Goal: Task Accomplishment & Management: Use online tool/utility

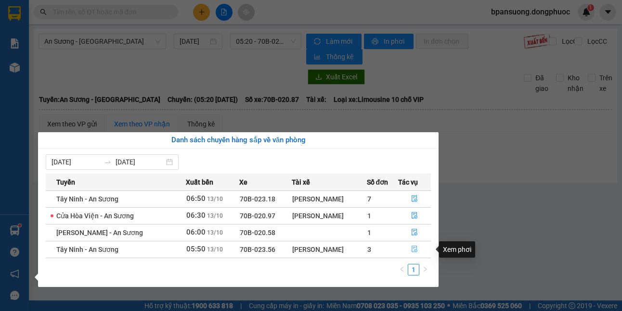
click at [416, 248] on icon "file-done" at bounding box center [414, 249] width 7 height 7
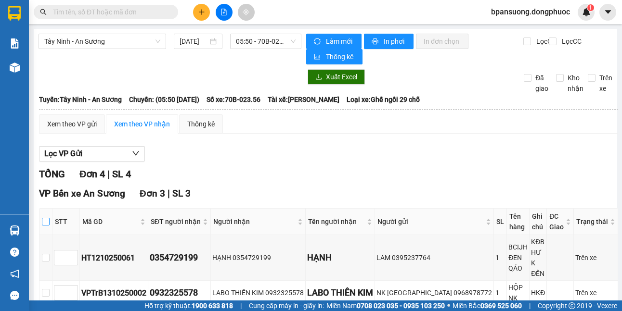
click at [50, 220] on input "checkbox" at bounding box center [46, 222] width 8 height 8
checkbox input "true"
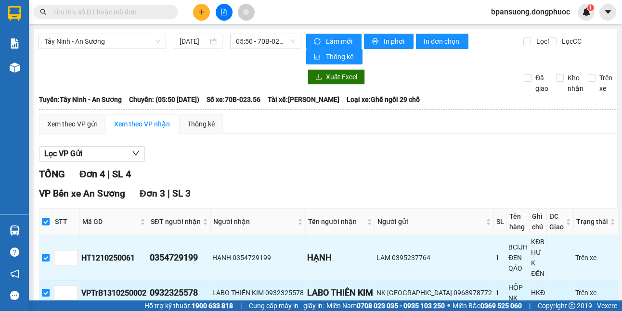
scroll to position [170, 0]
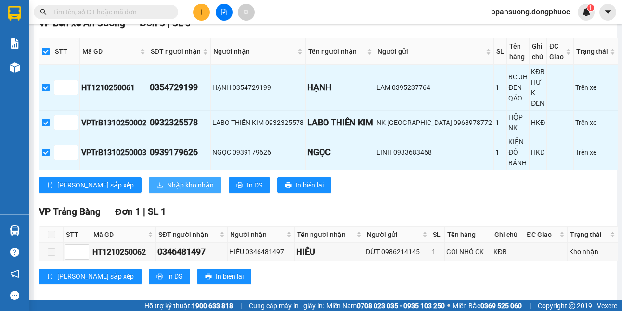
click at [167, 180] on span "Nhập kho nhận" at bounding box center [190, 185] width 47 height 11
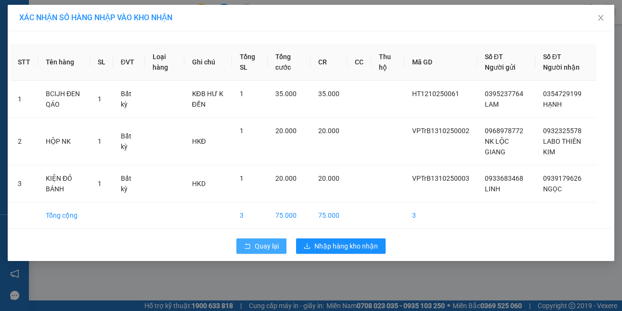
click at [264, 244] on span "Quay lại" at bounding box center [267, 246] width 24 height 11
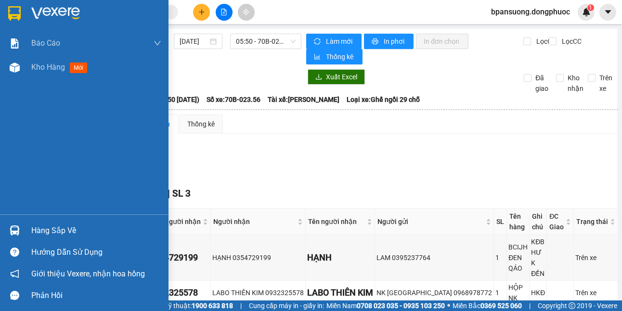
click at [13, 232] on img at bounding box center [15, 231] width 10 height 10
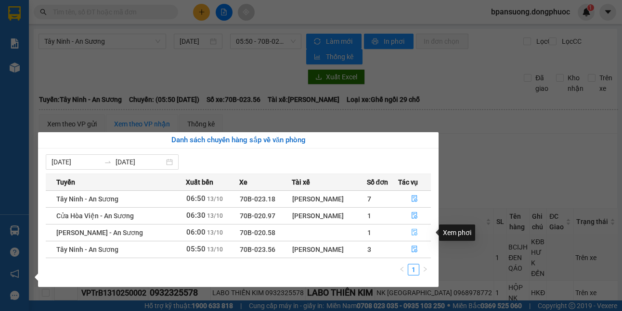
click at [413, 229] on button "button" at bounding box center [415, 232] width 32 height 15
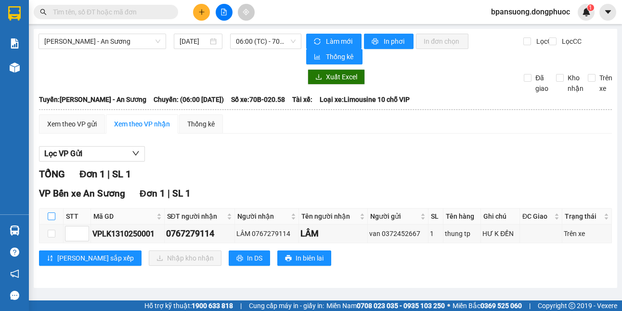
drag, startPoint x: 49, startPoint y: 216, endPoint x: 58, endPoint y: 221, distance: 10.6
click at [49, 217] on input "checkbox" at bounding box center [52, 217] width 8 height 8
checkbox input "true"
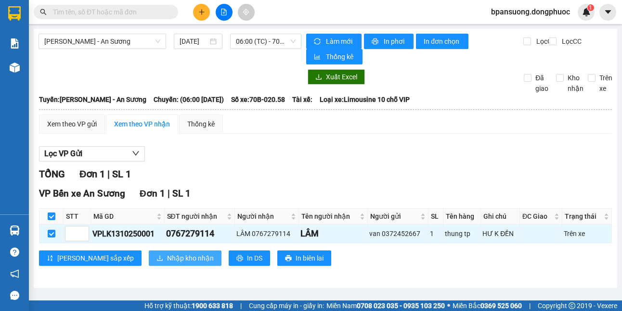
click at [142, 249] on div "VP Bến xe An Sương Đơn 1 | SL 1 STT Mã GD SĐT người nhận Người nhận Tên người n…" at bounding box center [325, 230] width 573 height 87
click at [149, 257] on button "Nhập kho nhận" at bounding box center [185, 258] width 73 height 15
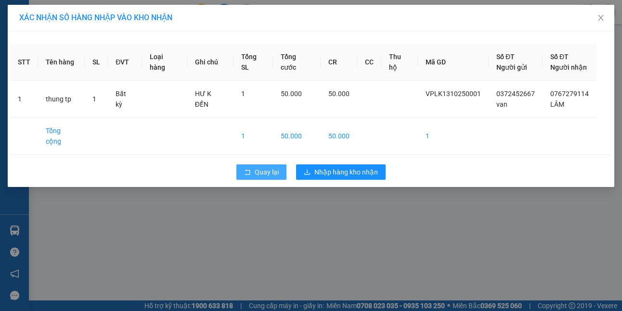
click at [255, 167] on span "Quay lại" at bounding box center [267, 172] width 24 height 11
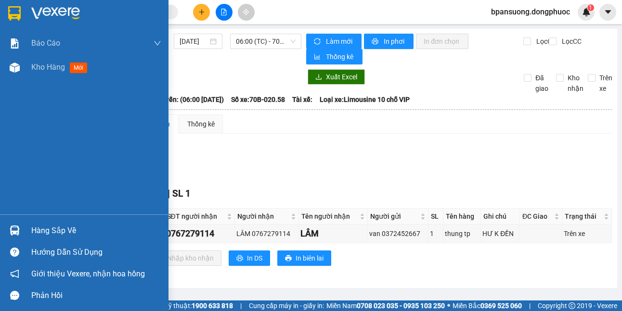
click at [62, 233] on div "Hàng sắp về" at bounding box center [96, 231] width 130 height 14
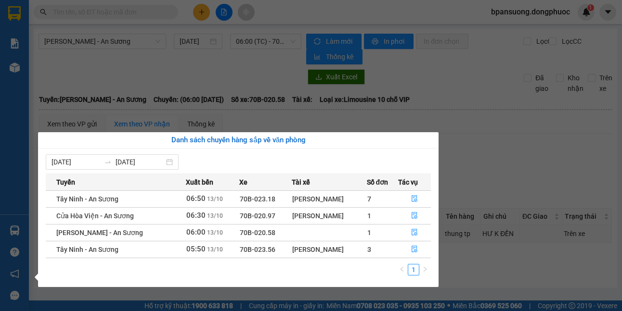
click at [380, 112] on section "Kết quả tìm kiếm ( 0 ) Bộ lọc No Data bpansuong.dongphuoc 1 Báo cáo Mẫu 1: Báo …" at bounding box center [311, 155] width 622 height 311
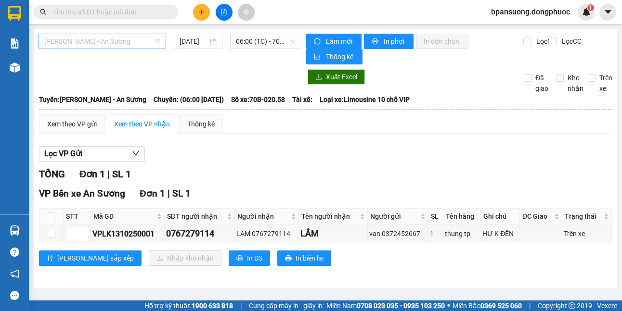
click at [103, 43] on span "[PERSON_NAME] - An Sương" at bounding box center [102, 41] width 116 height 14
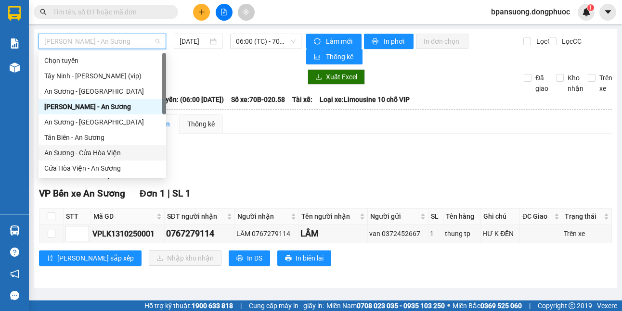
click at [124, 148] on div "An Sương - Cửa Hòa Viện" at bounding box center [102, 153] width 116 height 11
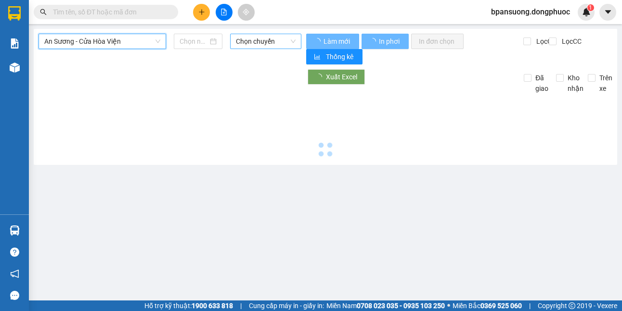
type input "[DATE]"
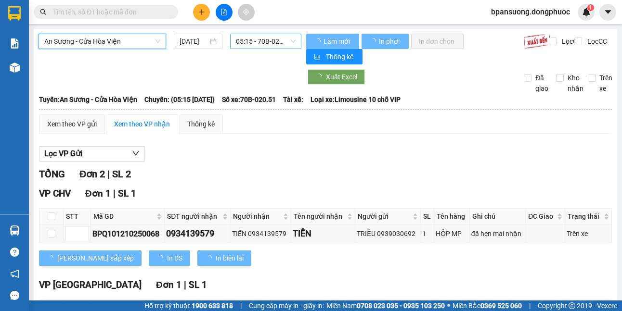
click at [249, 39] on span "05:15 - 70B-020.51" at bounding box center [266, 41] width 60 height 14
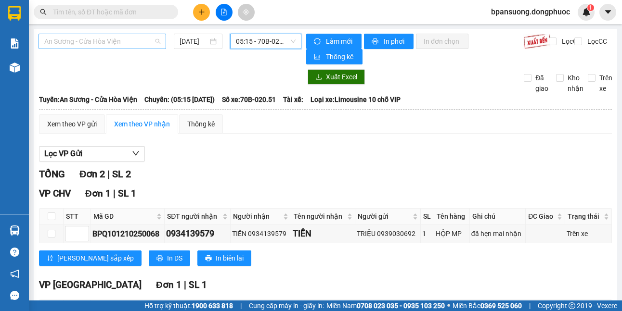
click at [101, 44] on span "An Sương - Cửa Hòa Viện" at bounding box center [102, 41] width 116 height 14
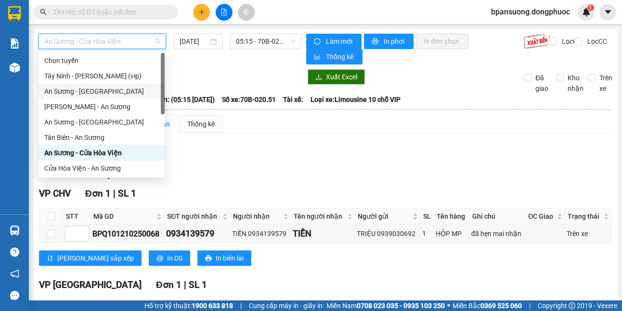
click at [111, 92] on div "An Sương - [GEOGRAPHIC_DATA]" at bounding box center [101, 91] width 115 height 11
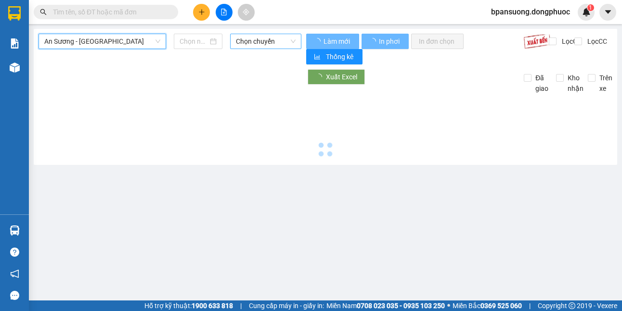
type input "[DATE]"
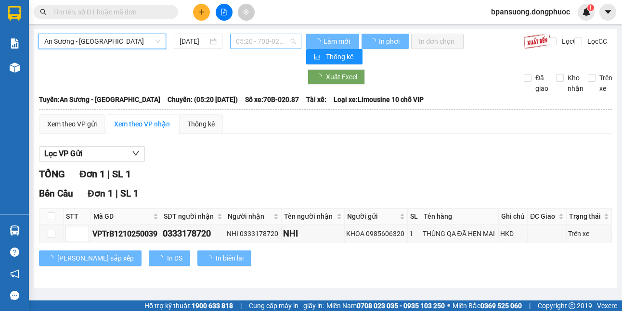
click at [269, 39] on span "05:20 - 70B-020.87" at bounding box center [266, 41] width 60 height 14
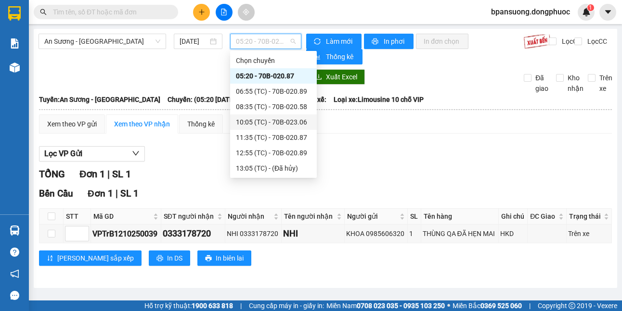
drag, startPoint x: 267, startPoint y: 112, endPoint x: 267, endPoint y: 120, distance: 8.2
click at [267, 120] on div "Chọn chuyến 05:20 - 70B-020.87 06:55 (TC) - 70B-020.89 08:35 (TC) - 70B-020.58 …" at bounding box center [273, 145] width 87 height 185
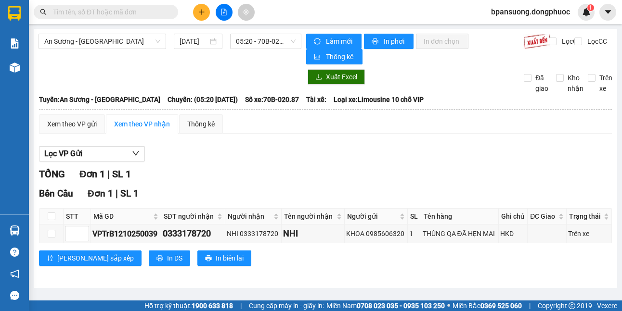
click at [374, 131] on div "Xem theo VP gửi Xem theo VP nhận Thống kê" at bounding box center [325, 124] width 573 height 19
click at [110, 40] on span "An Sương - [GEOGRAPHIC_DATA]" at bounding box center [102, 41] width 116 height 14
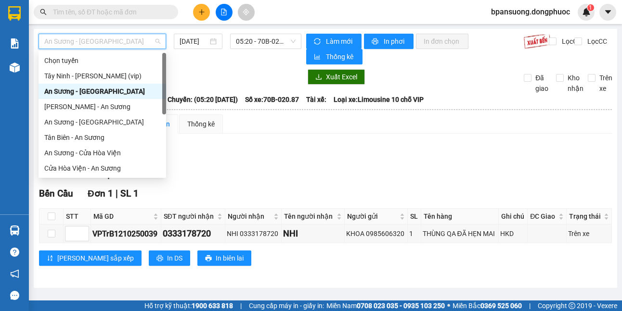
click at [112, 95] on div "An Sương - [GEOGRAPHIC_DATA]" at bounding box center [102, 91] width 116 height 11
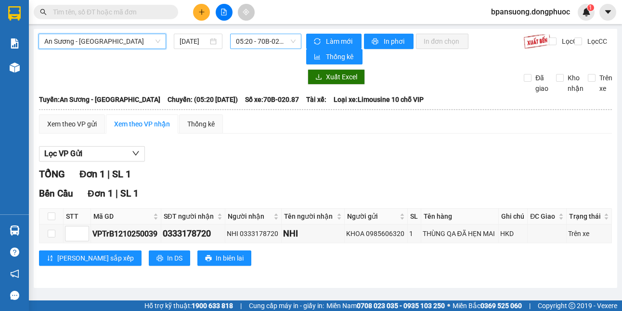
click at [255, 39] on span "05:20 - 70B-020.87" at bounding box center [266, 41] width 60 height 14
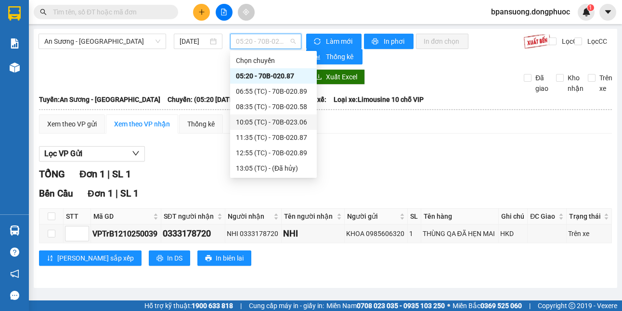
click at [386, 133] on div "Xem theo VP gửi Xem theo VP nhận Thống kê" at bounding box center [325, 124] width 573 height 19
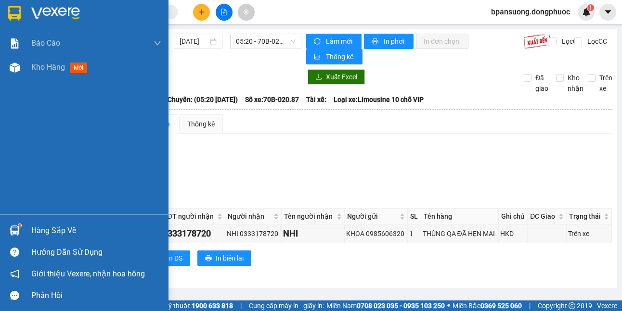
click at [5, 226] on div "Hàng sắp về" at bounding box center [84, 231] width 168 height 22
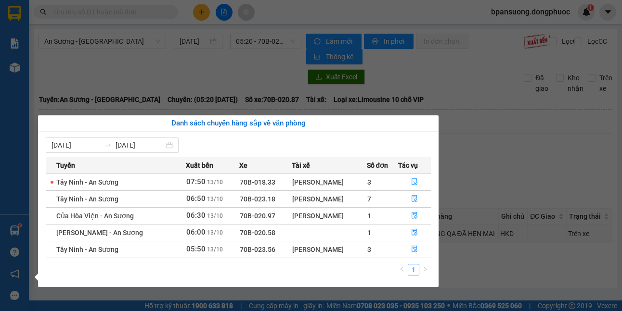
click at [465, 185] on section "Kết quả tìm kiếm ( 0 ) Bộ lọc No Data bpansuong.dongphuoc 1 Báo cáo Mẫu 1: Báo …" at bounding box center [311, 155] width 622 height 311
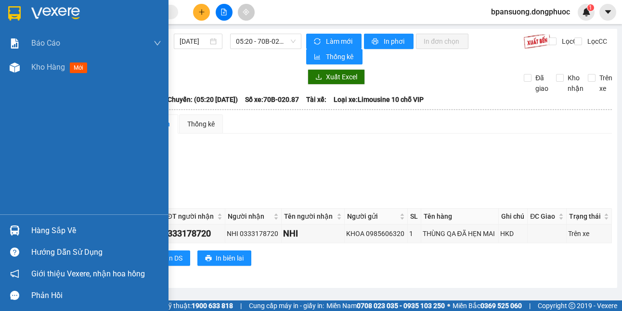
click at [23, 226] on div "Hàng sắp về" at bounding box center [84, 231] width 168 height 22
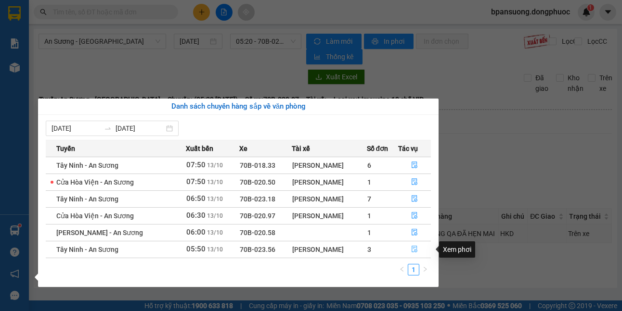
click at [408, 250] on button "button" at bounding box center [415, 249] width 32 height 15
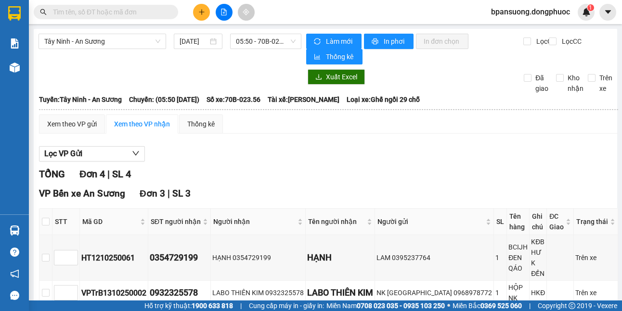
scroll to position [170, 0]
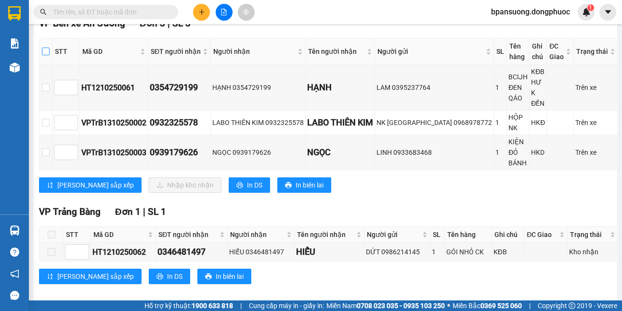
click at [50, 52] on input "checkbox" at bounding box center [46, 52] width 8 height 8
checkbox input "true"
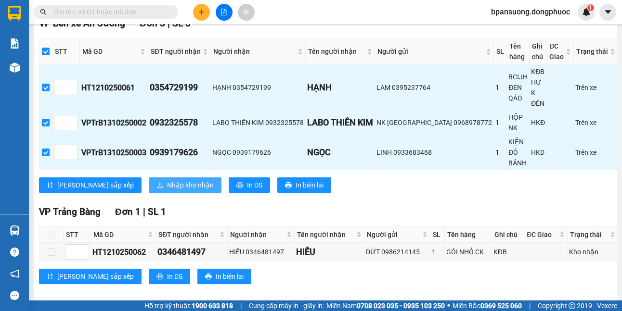
click at [167, 180] on span "Nhập kho nhận" at bounding box center [190, 185] width 47 height 11
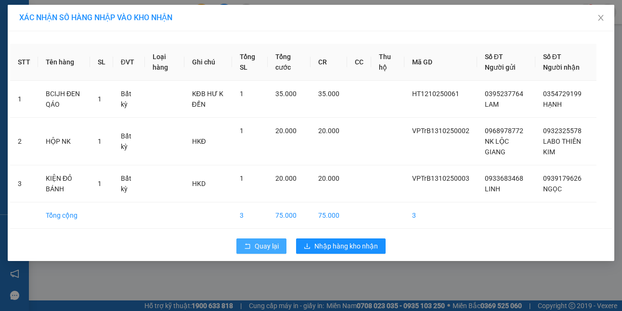
click at [238, 248] on button "Quay lại" at bounding box center [261, 246] width 50 height 15
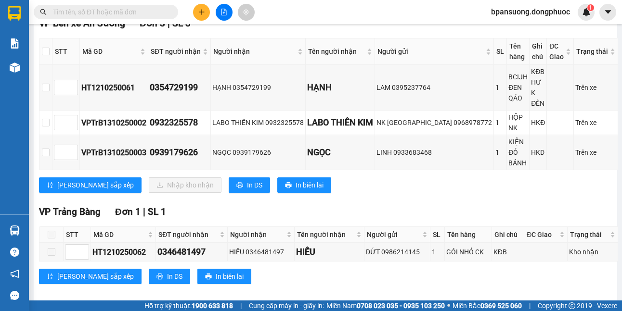
scroll to position [74, 0]
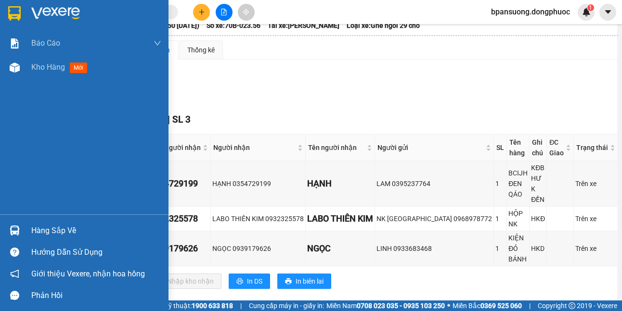
click at [13, 225] on div at bounding box center [14, 230] width 17 height 17
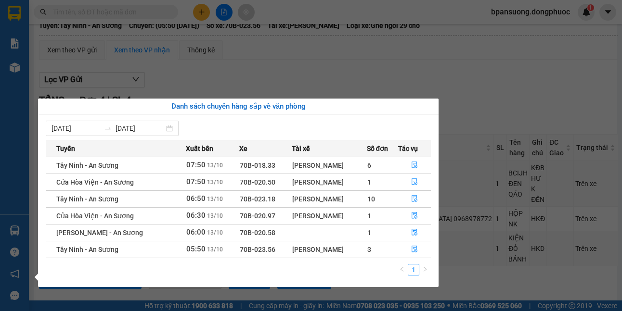
click at [322, 73] on section "Kết quả tìm kiếm ( 0 ) Bộ lọc No Data bpansuong.dongphuoc 1 Báo cáo Mẫu 1: Báo …" at bounding box center [311, 155] width 622 height 311
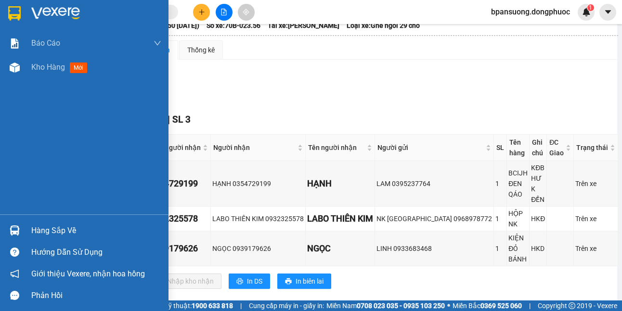
click at [17, 228] on img at bounding box center [15, 231] width 10 height 10
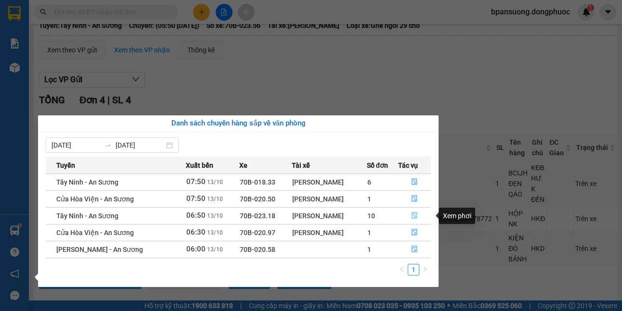
click at [418, 215] on button "button" at bounding box center [415, 215] width 32 height 15
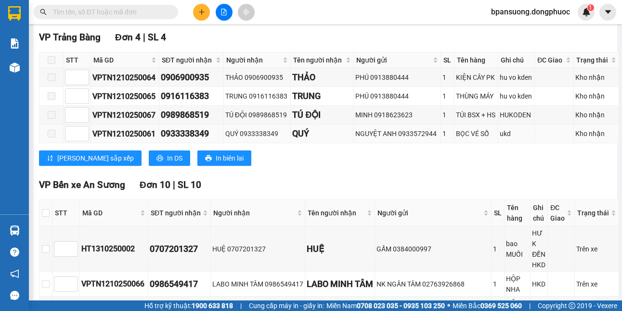
scroll to position [363, 0]
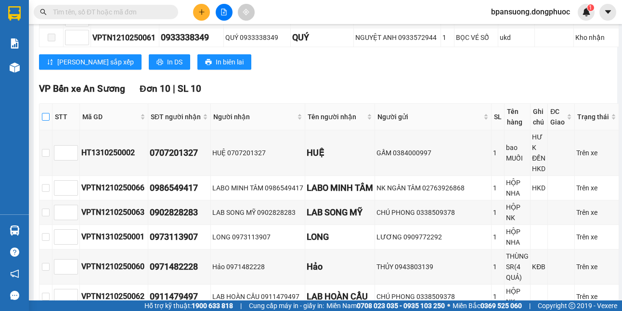
click at [47, 118] on input "checkbox" at bounding box center [46, 117] width 8 height 8
checkbox input "true"
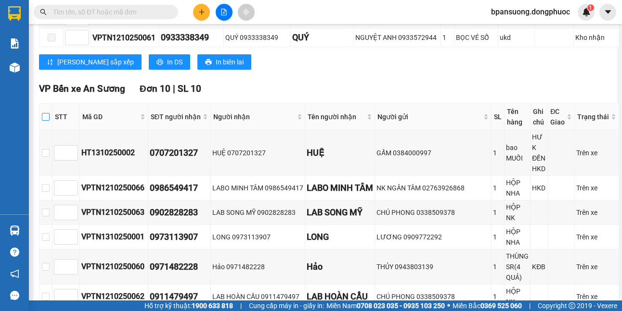
checkbox input "true"
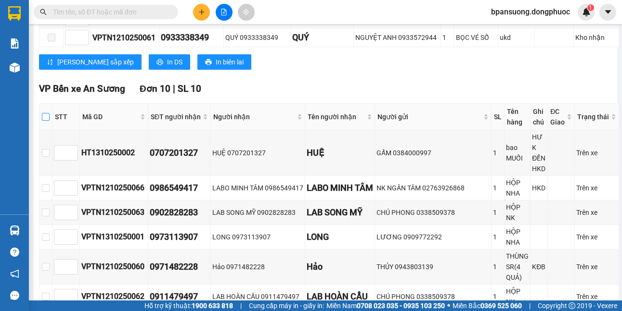
checkbox input "true"
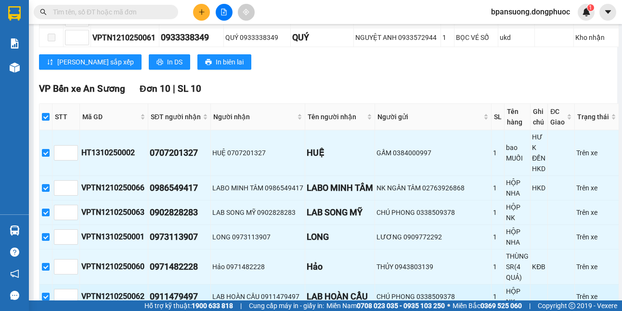
scroll to position [515, 0]
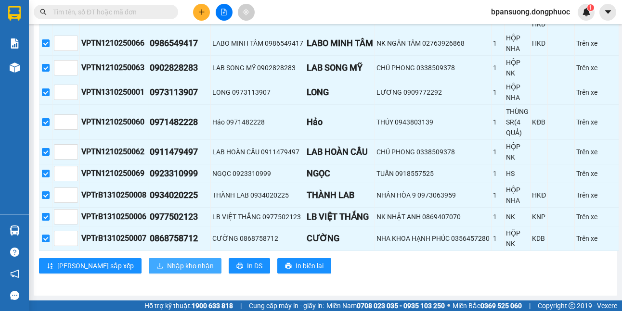
click at [167, 262] on span "Nhập kho nhận" at bounding box center [190, 266] width 47 height 11
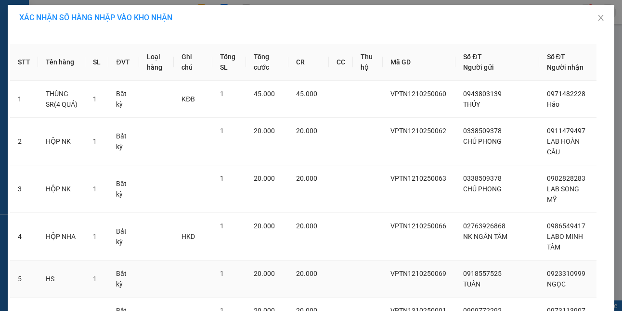
scroll to position [253, 0]
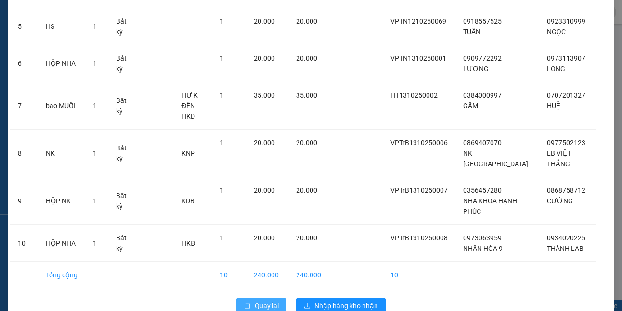
click at [259, 301] on span "Quay lại" at bounding box center [267, 306] width 24 height 11
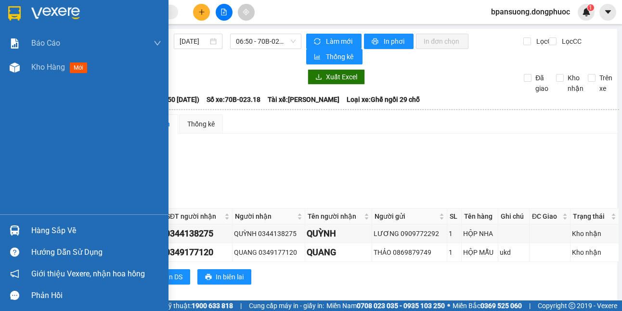
click at [18, 233] on img at bounding box center [15, 231] width 10 height 10
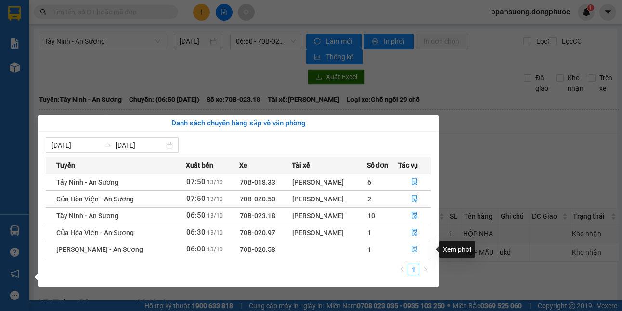
click at [413, 252] on icon "file-done" at bounding box center [414, 249] width 7 height 7
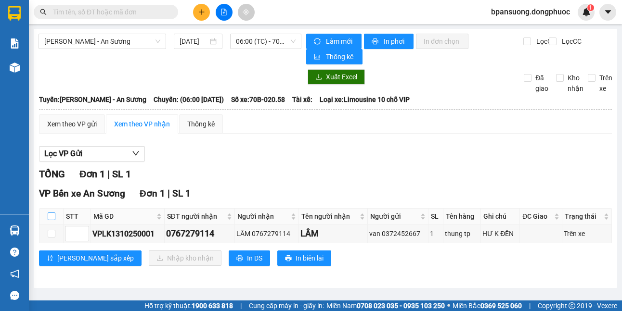
click at [51, 214] on input "checkbox" at bounding box center [52, 217] width 8 height 8
checkbox input "true"
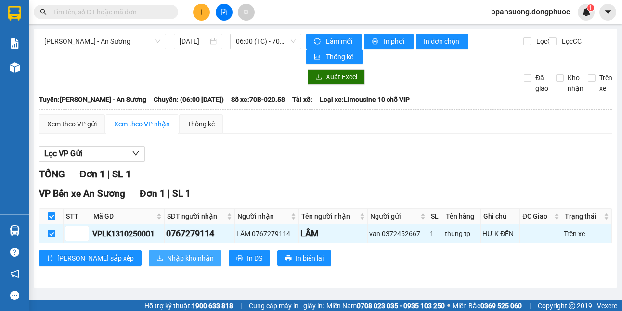
click at [167, 256] on span "Nhập kho nhận" at bounding box center [190, 258] width 47 height 11
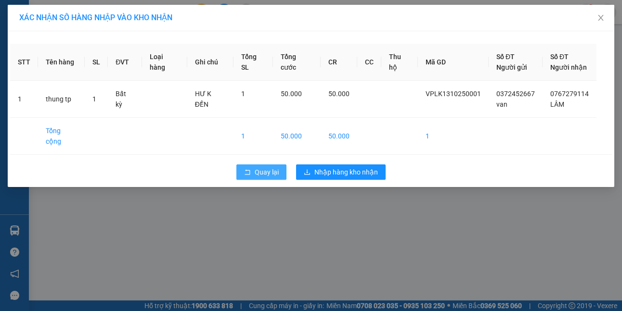
click at [250, 169] on icon "rollback" at bounding box center [247, 171] width 5 height 5
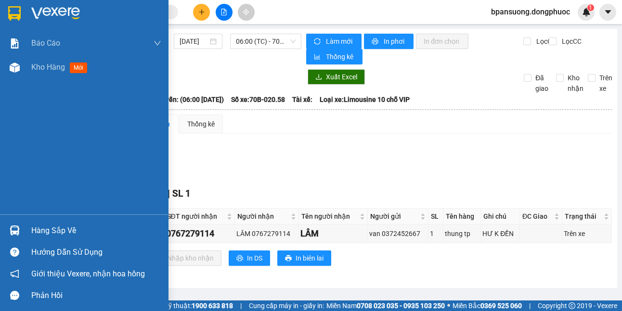
click at [24, 227] on div "Hàng sắp về" at bounding box center [84, 231] width 168 height 22
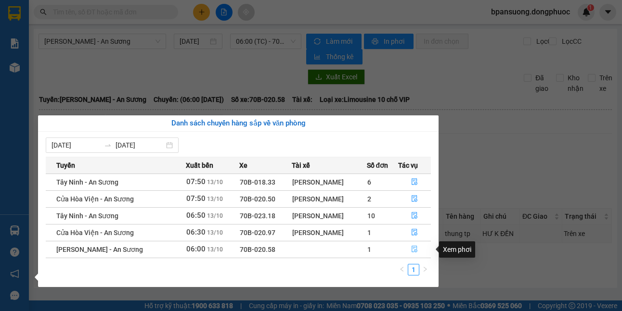
click at [420, 249] on button "button" at bounding box center [415, 249] width 32 height 15
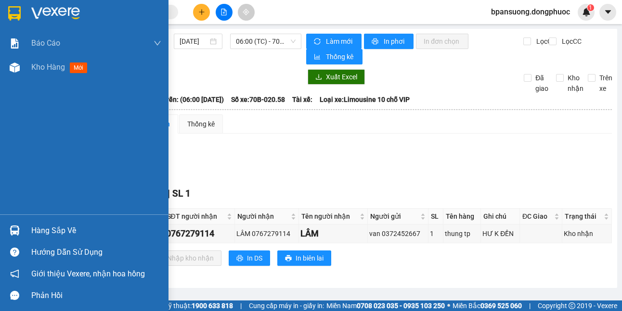
click at [14, 228] on img at bounding box center [15, 231] width 10 height 10
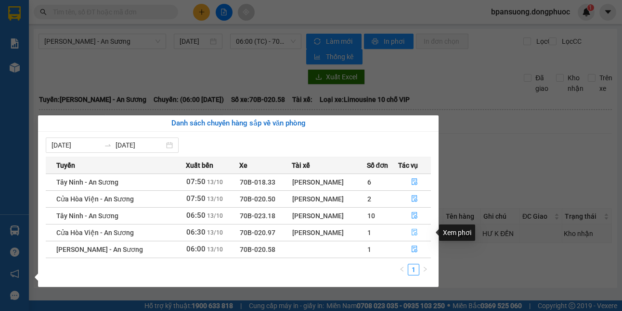
click at [403, 232] on button "button" at bounding box center [415, 232] width 32 height 15
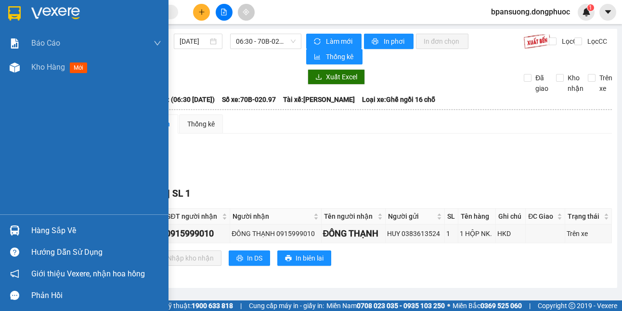
click at [19, 228] on img at bounding box center [15, 231] width 10 height 10
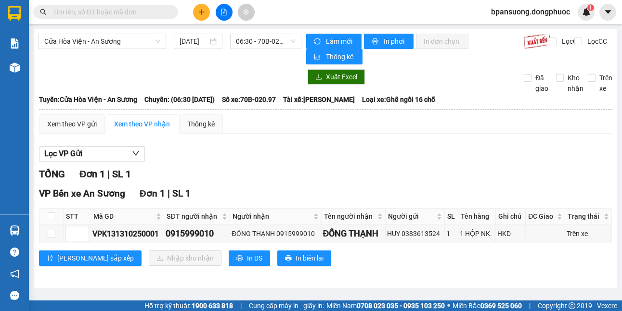
drag, startPoint x: 493, startPoint y: 163, endPoint x: 505, endPoint y: 158, distance: 13.1
click at [494, 163] on section "Kết quả tìm kiếm ( 0 ) Bộ lọc No Data bpansuong.dongphuoc 1 Báo cáo Mẫu 1: Báo …" at bounding box center [311, 155] width 622 height 311
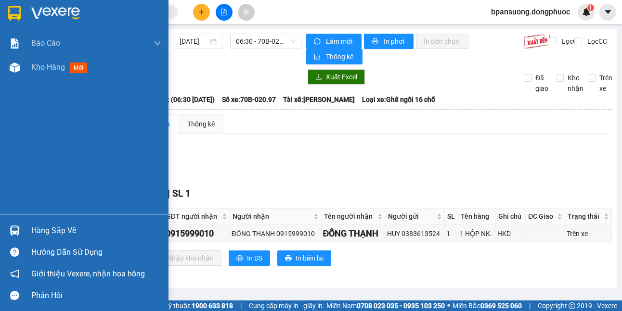
click at [26, 220] on div "Hàng sắp về" at bounding box center [84, 231] width 168 height 22
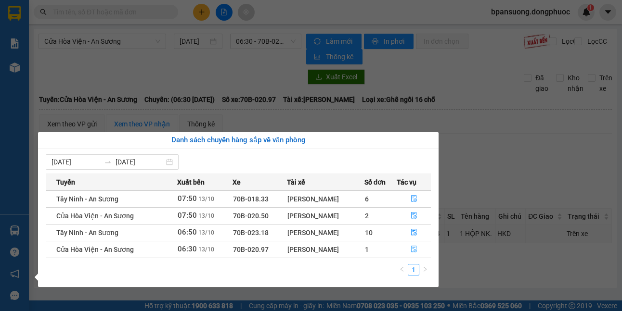
click at [407, 250] on button "button" at bounding box center [413, 249] width 33 height 15
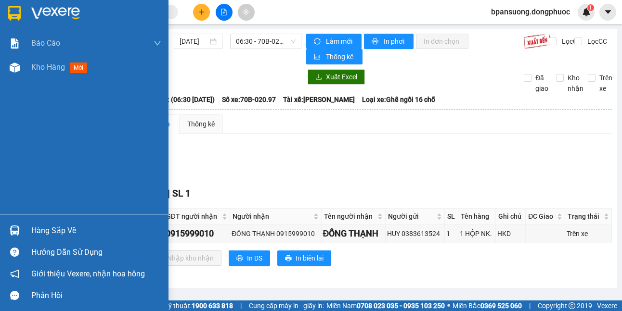
click at [6, 240] on div "Hàng sắp về" at bounding box center [84, 231] width 168 height 22
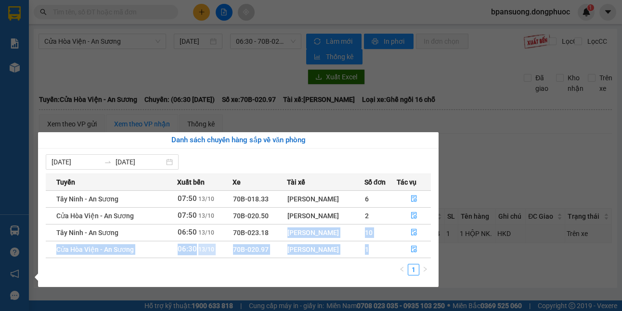
drag, startPoint x: 271, startPoint y: 234, endPoint x: 367, endPoint y: 249, distance: 97.9
click at [367, 249] on tbody "Tây Ninh - An Sương 07:50 13/10 70B-018.33 Nguyễn Huy Hải 6 Cửa Hòa Viện - An S…" at bounding box center [238, 224] width 385 height 67
click at [338, 258] on td "Nguyễn Văn Kiếm" at bounding box center [325, 249] width 77 height 17
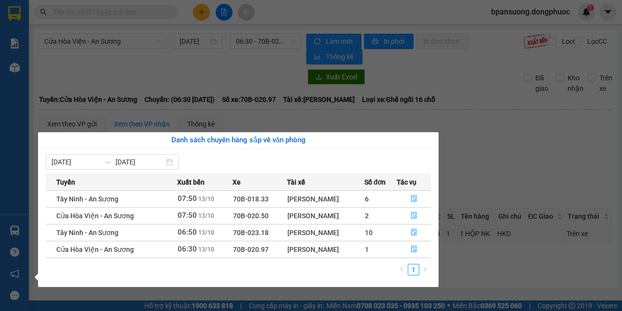
drag, startPoint x: 338, startPoint y: 253, endPoint x: 275, endPoint y: 248, distance: 62.8
click at [275, 248] on tr "Cửa Hòa Viện - An Sương 06:30 13/10 70B-020.97 Nguyễn Văn Kiếm 1" at bounding box center [238, 249] width 385 height 17
click at [275, 248] on td "70B-020.97" at bounding box center [259, 249] width 54 height 17
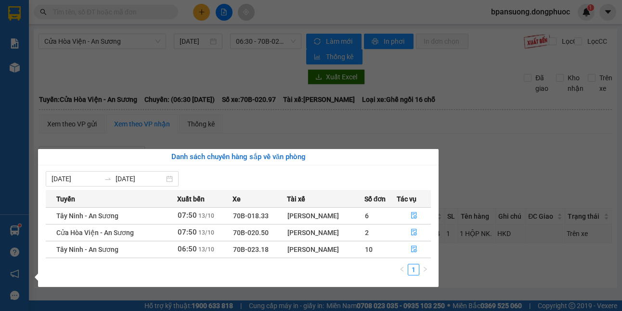
drag, startPoint x: 25, startPoint y: 160, endPoint x: 21, endPoint y: 199, distance: 39.6
click at [25, 166] on div "Báo cáo Mẫu 1: Báo cáo dòng tiền theo nhân viên Mẫu 1: Báo cáo dòng tiền theo n…" at bounding box center [14, 155] width 29 height 311
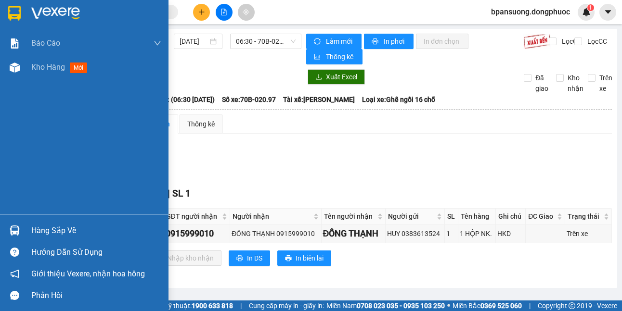
drag, startPoint x: 16, startPoint y: 240, endPoint x: 17, endPoint y: 227, distance: 13.5
click at [15, 235] on div "Hàng sắp về" at bounding box center [84, 231] width 168 height 22
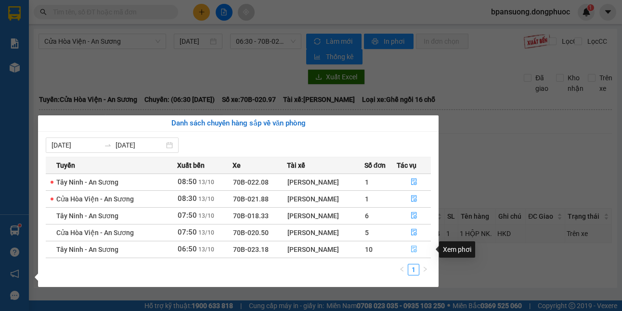
click at [410, 249] on button "button" at bounding box center [413, 249] width 33 height 15
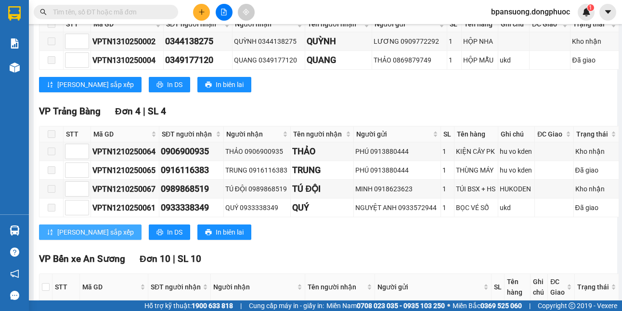
scroll to position [385, 0]
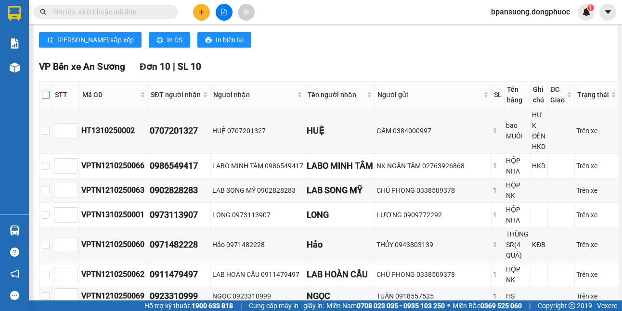
click at [47, 95] on input "checkbox" at bounding box center [46, 95] width 8 height 8
checkbox input "true"
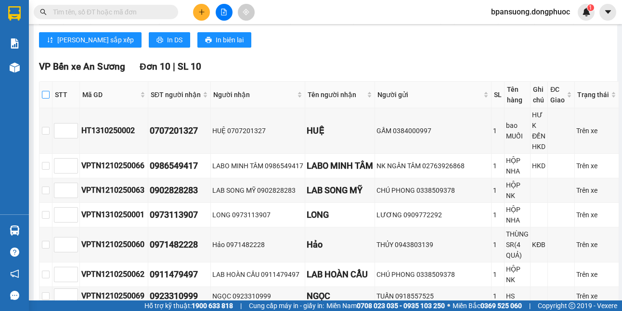
checkbox input "true"
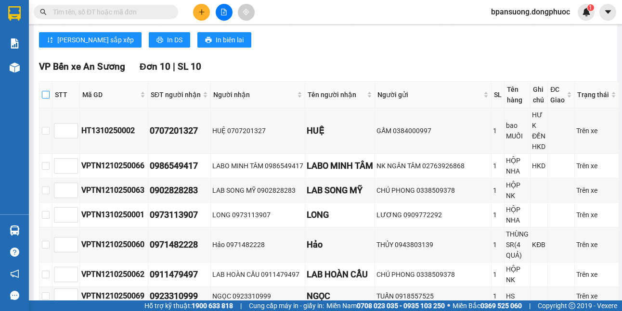
checkbox input "true"
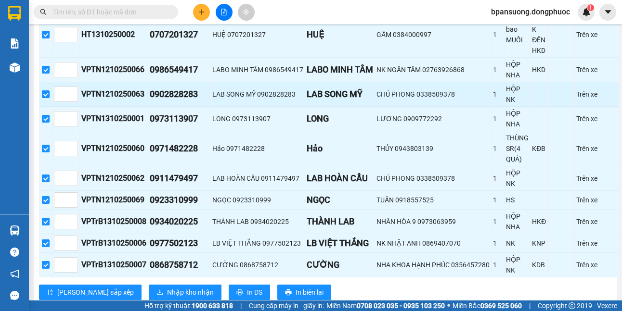
scroll to position [515, 0]
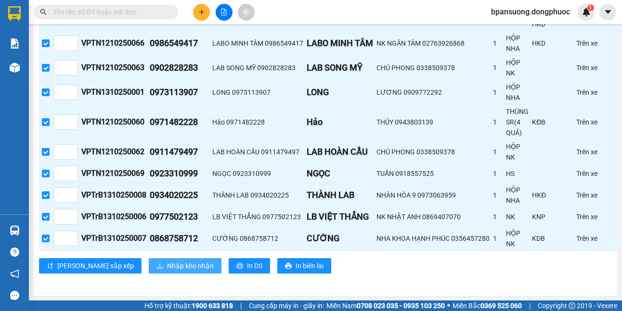
click at [149, 258] on button "Nhập kho nhận" at bounding box center [185, 265] width 73 height 15
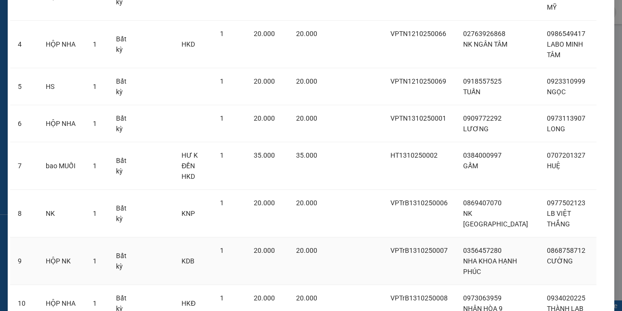
scroll to position [253, 0]
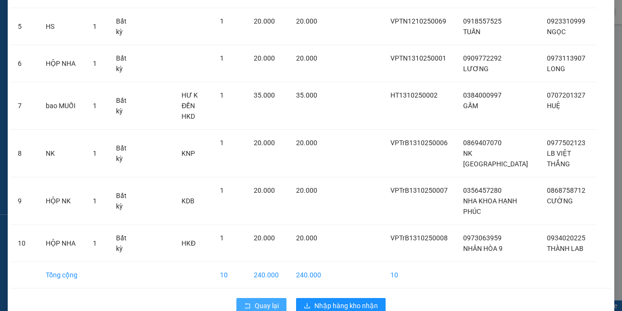
click at [255, 301] on span "Quay lại" at bounding box center [267, 306] width 24 height 11
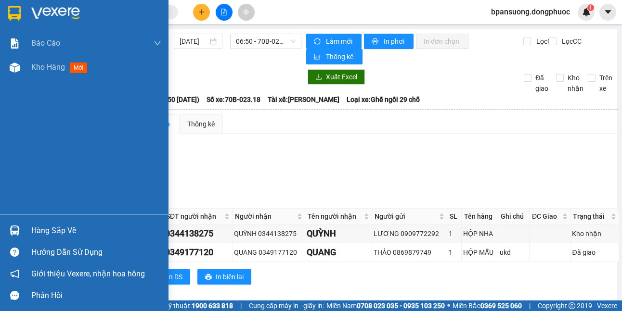
click at [34, 224] on div "Hàng sắp về" at bounding box center [96, 231] width 130 height 14
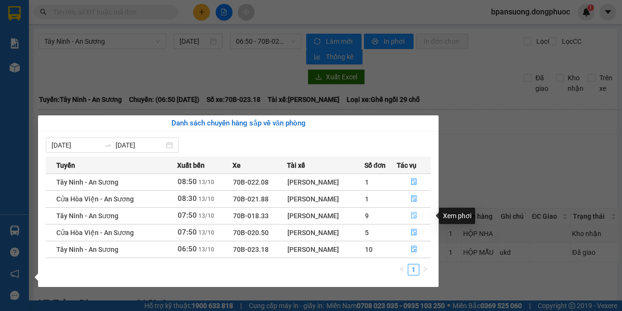
click at [409, 214] on button "button" at bounding box center [413, 215] width 33 height 15
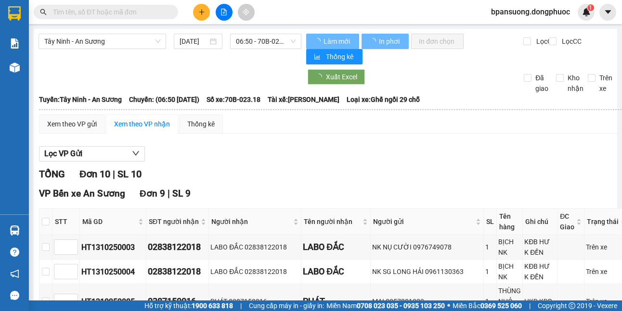
scroll to position [96, 0]
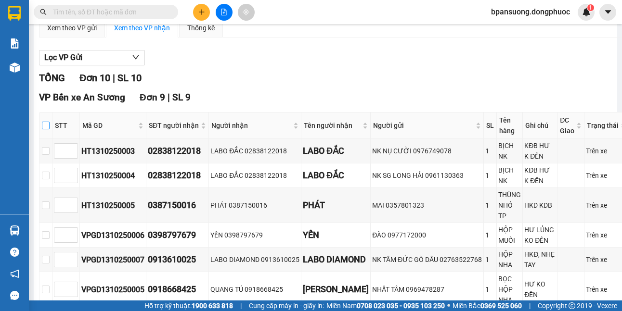
click at [43, 131] on label at bounding box center [46, 125] width 8 height 11
click at [43, 129] on input "checkbox" at bounding box center [46, 126] width 8 height 8
checkbox input "true"
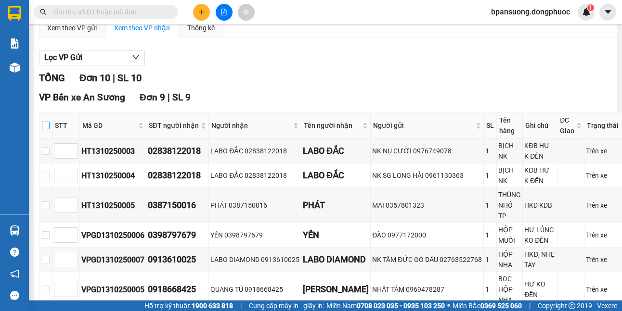
checkbox input "true"
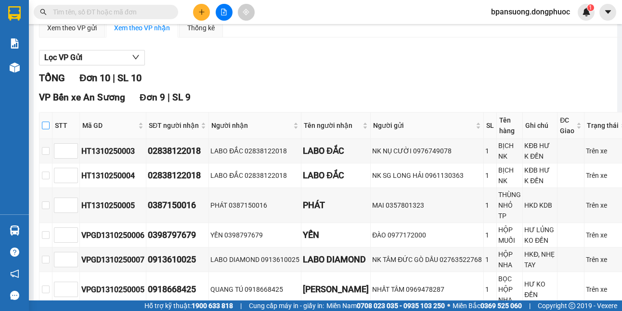
checkbox input "true"
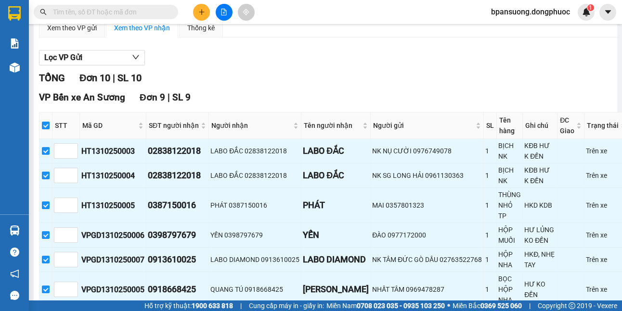
scroll to position [289, 0]
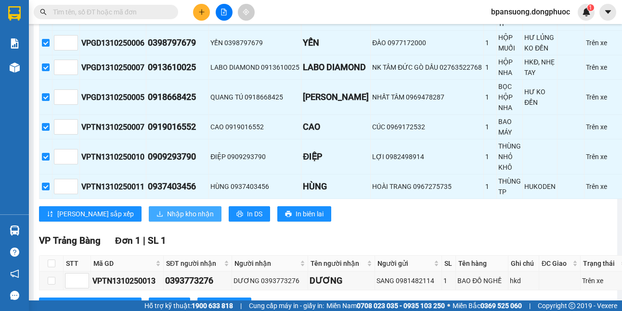
click at [167, 212] on span "Nhập kho nhận" at bounding box center [190, 214] width 47 height 11
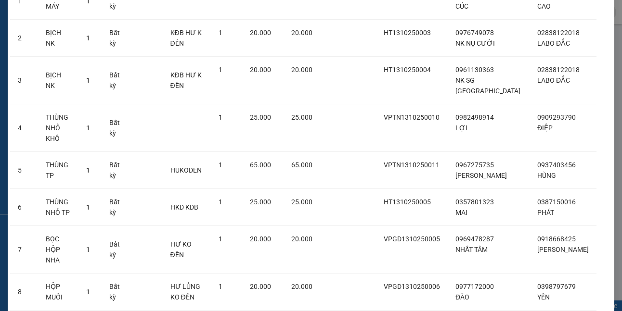
scroll to position [194, 0]
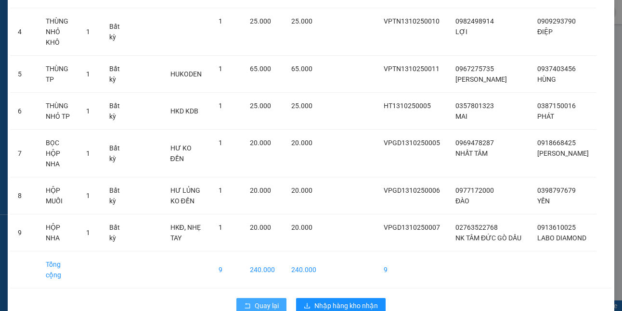
click at [251, 298] on button "Quay lại" at bounding box center [261, 305] width 50 height 15
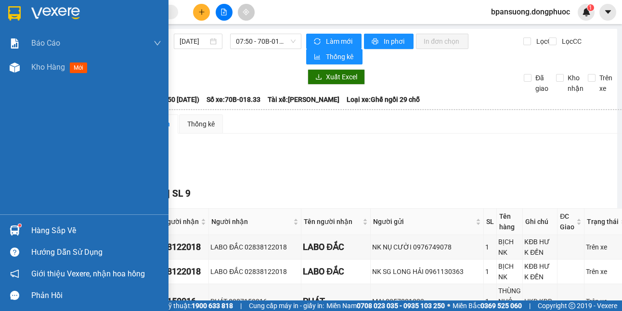
click at [77, 231] on div "Hàng sắp về" at bounding box center [96, 231] width 130 height 14
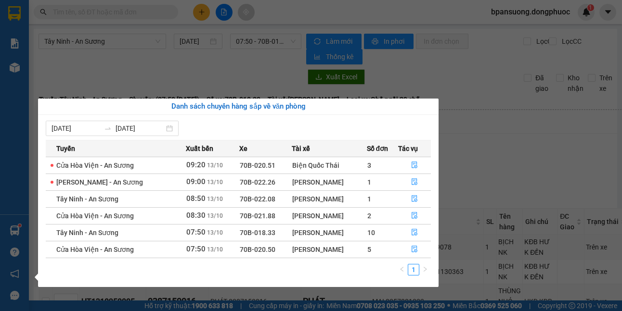
click at [502, 145] on section "Kết quả tìm kiếm ( 0 ) Bộ lọc No Data bpansuong.dongphuoc 1 Báo cáo Mẫu 1: Báo …" at bounding box center [311, 155] width 622 height 311
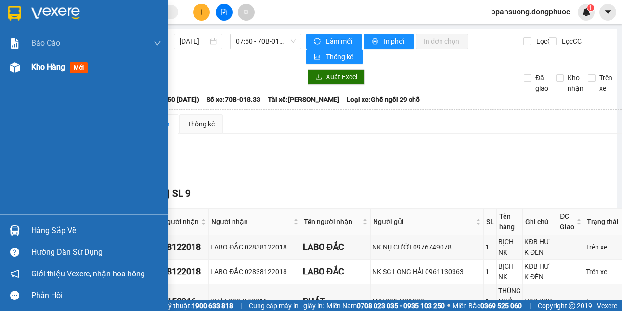
click at [57, 67] on span "Kho hàng" at bounding box center [48, 67] width 34 height 9
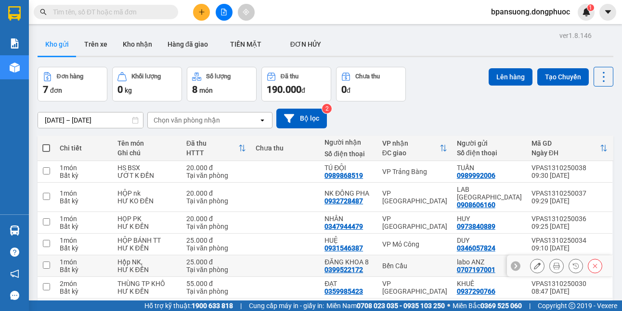
scroll to position [59, 0]
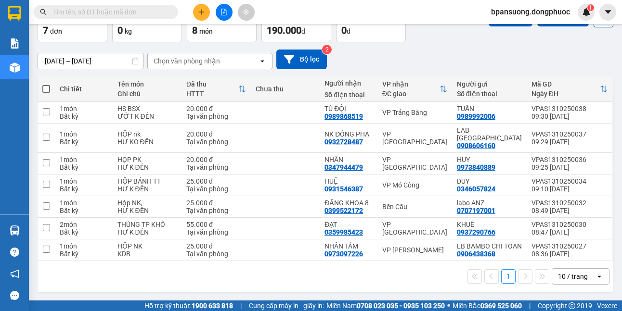
click at [368, 284] on div "1 10 / trang open" at bounding box center [325, 277] width 568 height 16
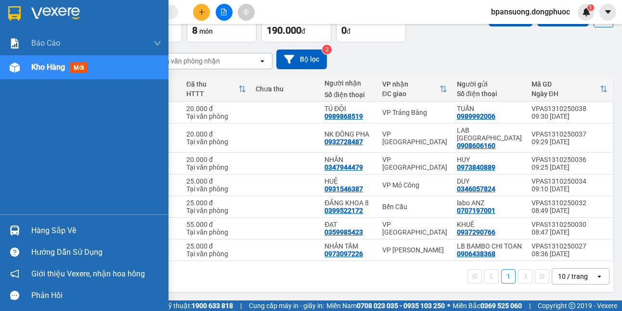
click at [26, 228] on div "Hàng sắp về" at bounding box center [84, 231] width 168 height 22
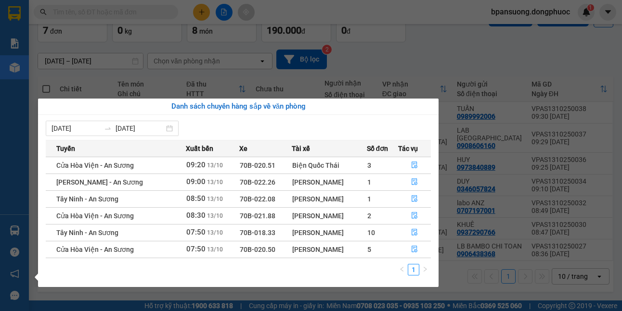
click at [280, 70] on section "Kết quả tìm kiếm ( 0 ) Bộ lọc No Data bpansuong.dongphuoc 1 Báo cáo Mẫu 1: Báo …" at bounding box center [311, 155] width 622 height 311
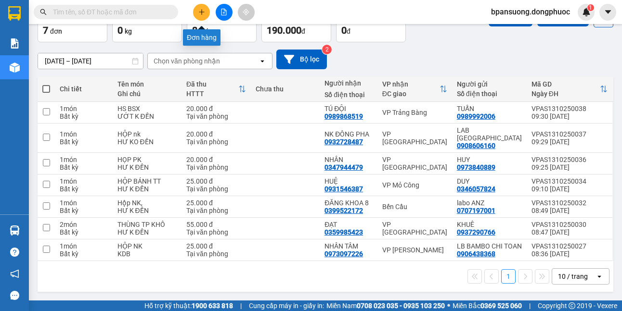
click at [195, 13] on button at bounding box center [201, 12] width 17 height 17
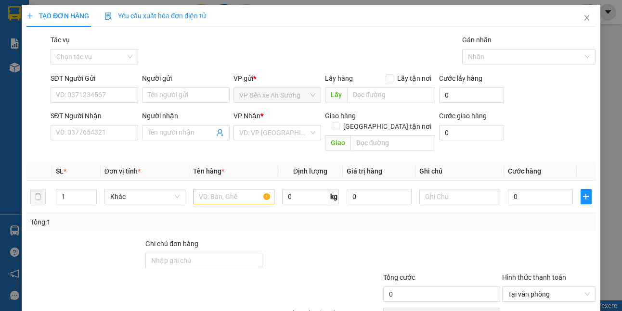
drag, startPoint x: 8, startPoint y: 195, endPoint x: 9, endPoint y: 238, distance: 42.8
click at [7, 196] on div "TẠO ĐƠN HÀNG Yêu cầu xuất hóa đơn điện tử Transit Pickup Surcharge Ids Transit …" at bounding box center [311, 155] width 622 height 311
click at [11, 234] on div "TẠO ĐƠN HÀNG Yêu cầu xuất hóa đơn điện tử Transit Pickup Surcharge Ids Transit …" at bounding box center [311, 155] width 622 height 311
click at [13, 230] on div "TẠO ĐƠN HÀNG Yêu cầu xuất hóa đơn điện tử Transit Pickup Surcharge Ids Transit …" at bounding box center [311, 155] width 622 height 311
click at [573, 12] on span "Close" at bounding box center [586, 18] width 27 height 27
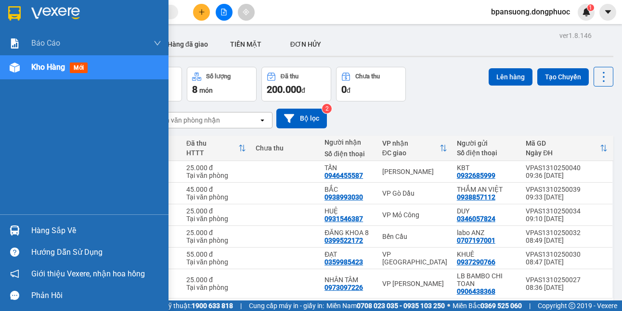
click at [13, 231] on img at bounding box center [15, 231] width 10 height 10
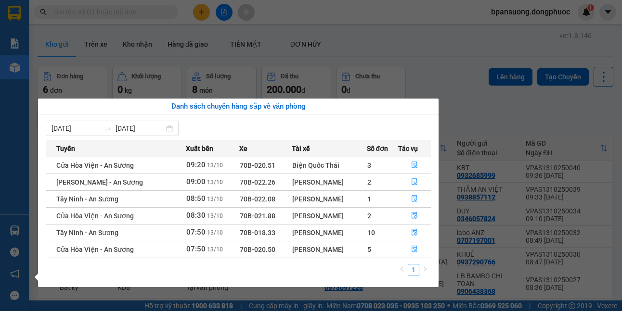
click at [20, 174] on div "Báo cáo Mẫu 1: Báo cáo dòng tiền theo nhân viên Mẫu 1: Báo cáo dòng tiền theo n…" at bounding box center [14, 155] width 29 height 311
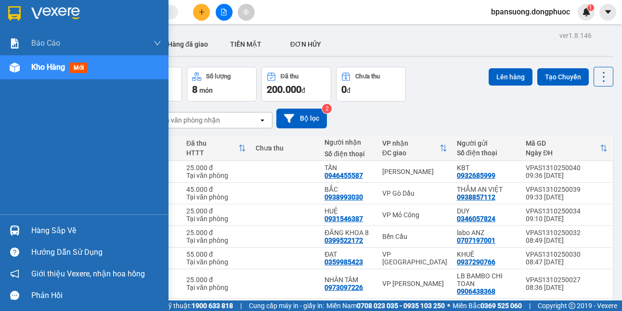
click at [34, 232] on div "Hàng sắp về" at bounding box center [96, 231] width 130 height 14
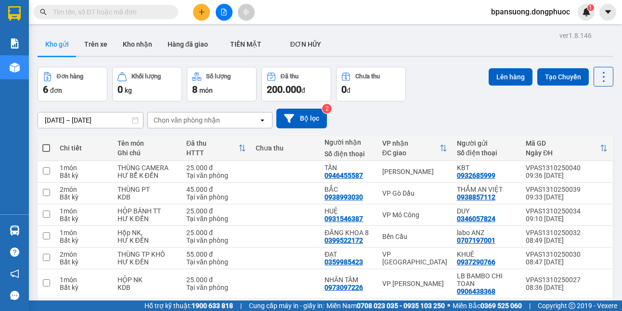
click at [438, 46] on section "Kết quả tìm kiếm ( 0 ) Bộ lọc No Data bpansuong.dongphuoc 1 Báo cáo Mẫu 1: Báo …" at bounding box center [311, 155] width 622 height 311
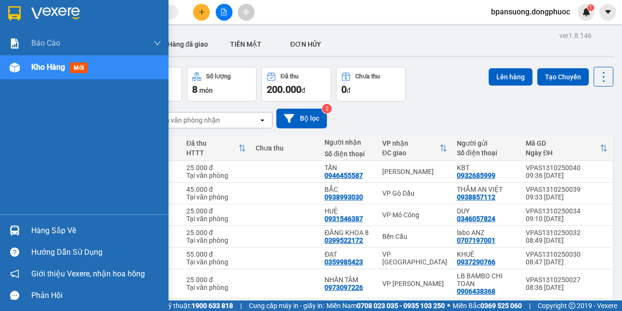
click at [17, 226] on img at bounding box center [15, 231] width 10 height 10
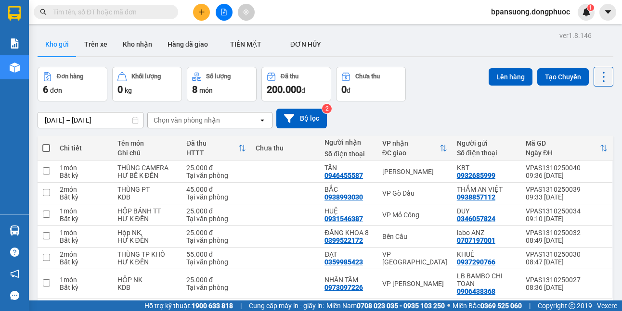
drag, startPoint x: 401, startPoint y: 30, endPoint x: 84, endPoint y: 6, distance: 317.7
click at [401, 30] on section "Kết quả tìm kiếm ( 0 ) Bộ lọc No Data bpansuong.dongphuoc 1 Báo cáo Mẫu 1: Báo …" at bounding box center [311, 155] width 622 height 311
click at [96, 19] on div "Kết quả tìm kiếm ( 0 ) Bộ lọc No Data" at bounding box center [94, 12] width 188 height 17
click at [227, 10] on icon "file-add" at bounding box center [223, 12] width 7 height 7
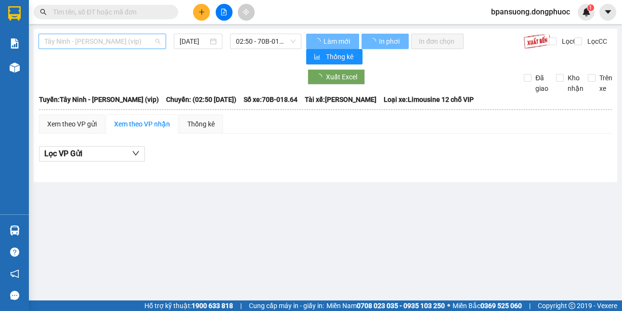
click at [120, 39] on span "Tây Ninh - [PERSON_NAME] (vip)" at bounding box center [102, 41] width 116 height 14
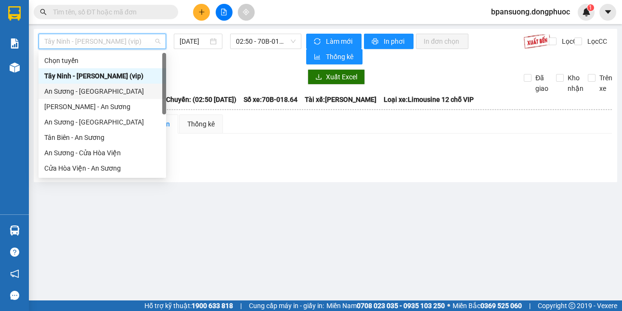
click at [79, 95] on div "An Sương - [GEOGRAPHIC_DATA]" at bounding box center [102, 91] width 116 height 11
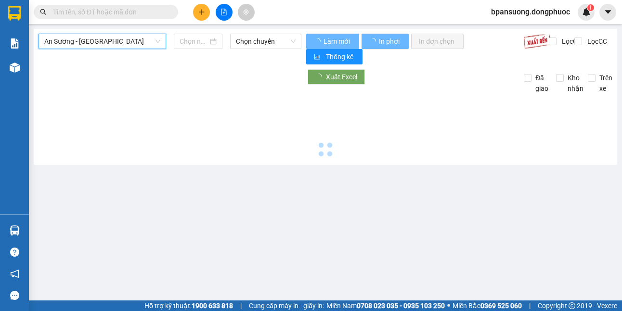
type input "[DATE]"
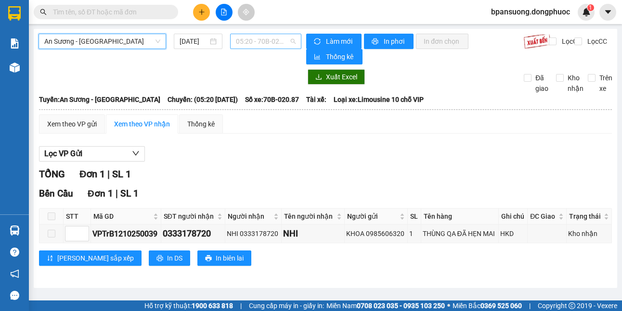
click at [254, 37] on span "05:20 - 70B-020.87" at bounding box center [266, 41] width 60 height 14
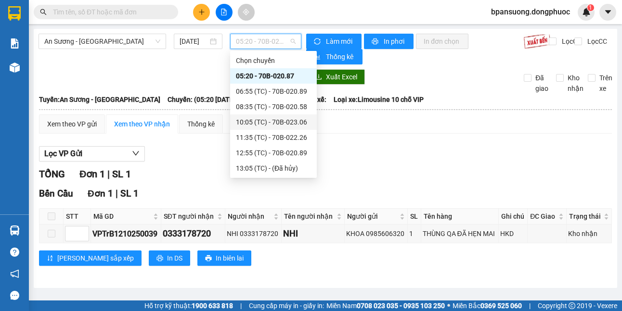
click at [452, 138] on div "Xem theo VP gửi Xem theo VP nhận Thống kê Lọc VP Gửi TỔNG Đơn 1 | SL 1 [GEOGRA…" at bounding box center [325, 197] width 573 height 164
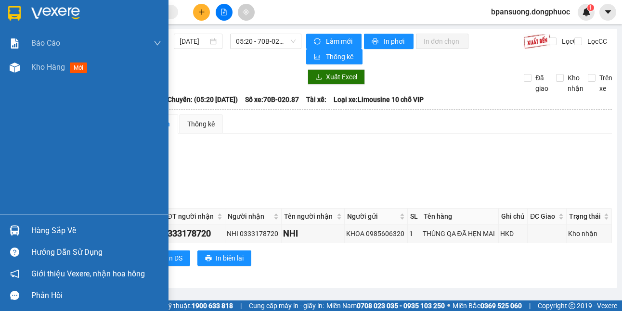
click at [20, 232] on div at bounding box center [14, 230] width 17 height 17
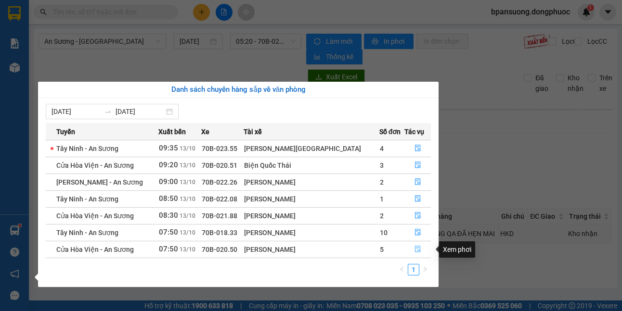
click at [415, 248] on icon "file-done" at bounding box center [417, 249] width 7 height 7
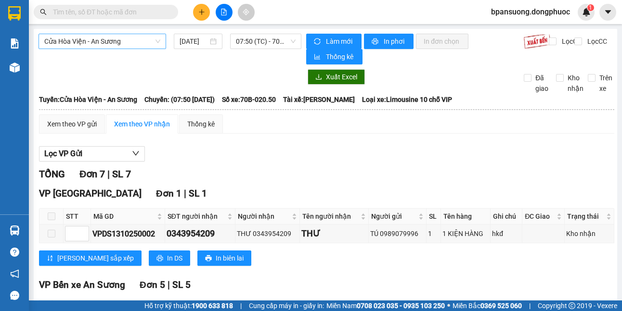
click at [102, 47] on span "Cửa Hòa Viện - An Sương" at bounding box center [102, 41] width 116 height 14
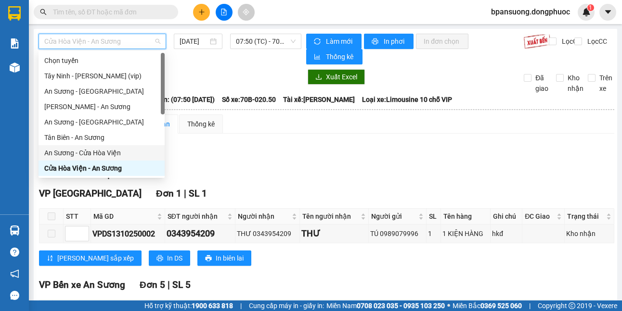
click at [107, 154] on div "An Sương - Cửa Hòa Viện" at bounding box center [101, 153] width 115 height 11
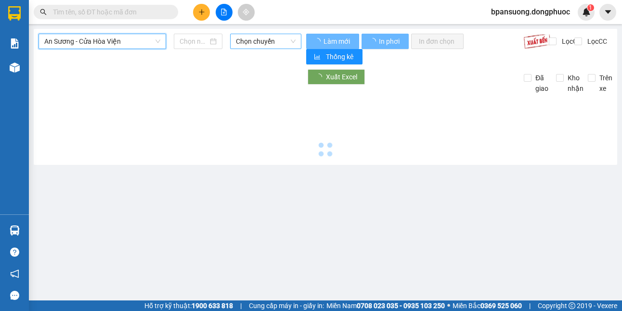
type input "[DATE]"
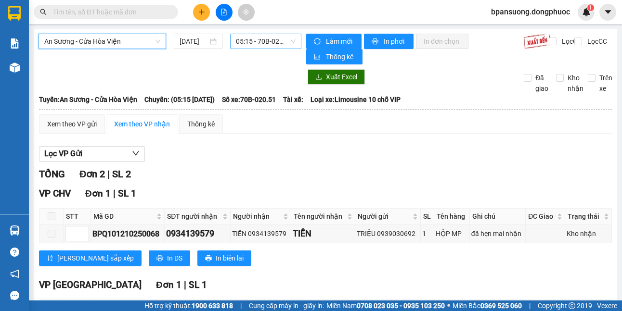
click at [255, 42] on span "05:15 - 70B-020.51" at bounding box center [266, 41] width 60 height 14
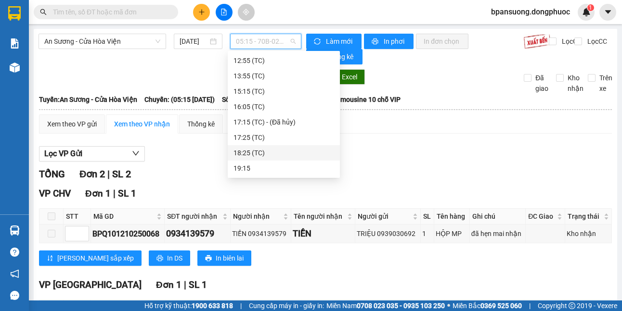
scroll to position [73, 0]
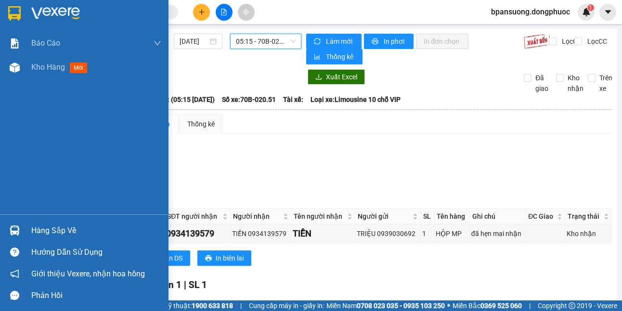
drag, startPoint x: 50, startPoint y: 235, endPoint x: 116, endPoint y: 105, distance: 146.0
click at [51, 235] on div "Hàng sắp về" at bounding box center [96, 231] width 130 height 14
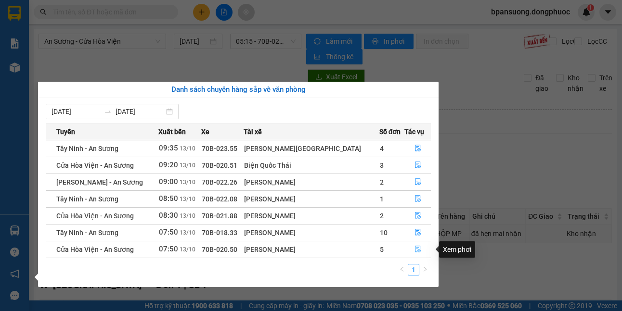
click at [416, 247] on icon "file-done" at bounding box center [417, 249] width 7 height 7
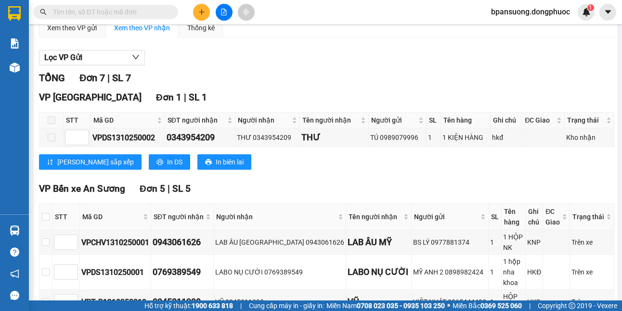
scroll to position [272, 0]
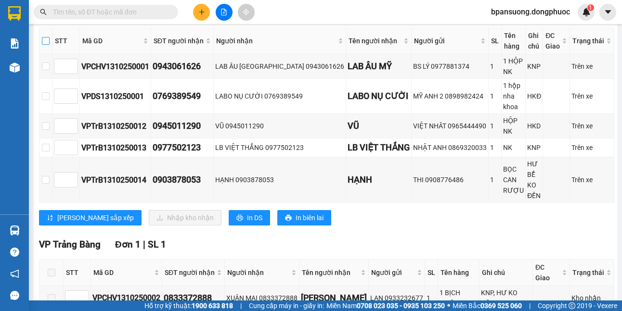
click at [50, 41] on input "checkbox" at bounding box center [46, 41] width 8 height 8
checkbox input "true"
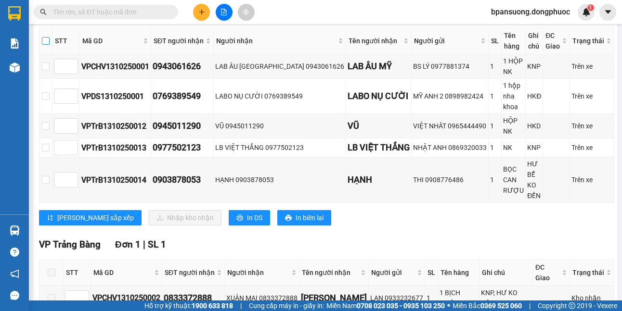
checkbox input "true"
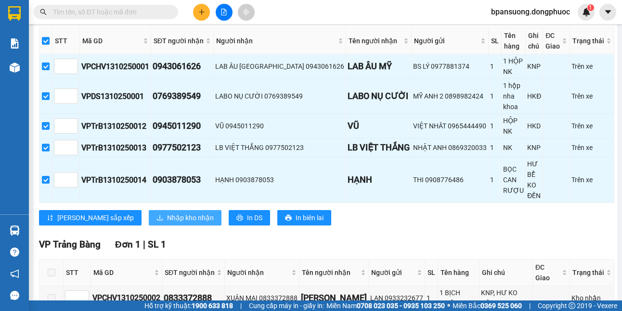
click at [167, 213] on span "Nhập kho nhận" at bounding box center [190, 218] width 47 height 11
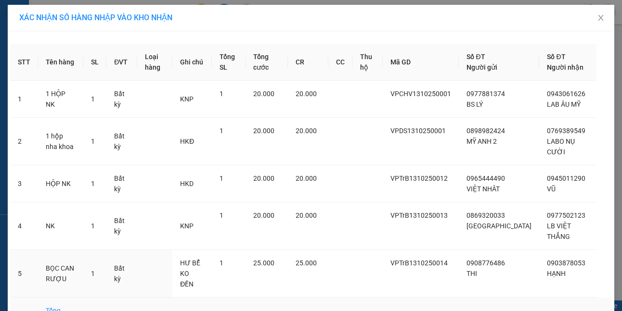
scroll to position [46, 0]
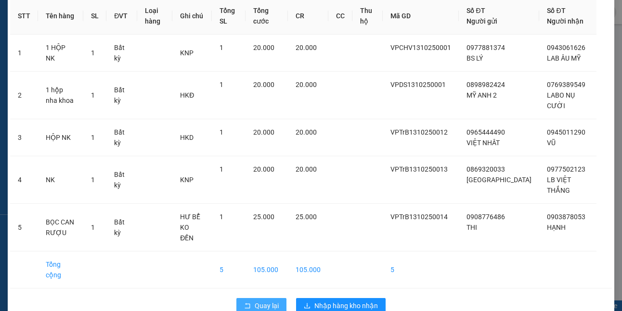
click at [245, 303] on icon "rollback" at bounding box center [247, 306] width 7 height 7
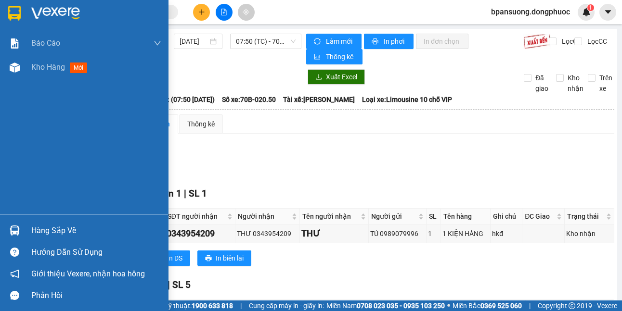
click at [14, 232] on img at bounding box center [15, 231] width 10 height 10
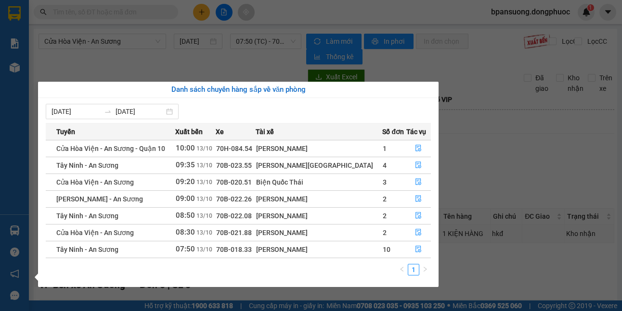
click at [165, 58] on section "Kết quả tìm kiếm ( 0 ) Bộ lọc No Data bpansuong.dongphuoc 1 Báo cáo Mẫu 1: Báo …" at bounding box center [311, 155] width 622 height 311
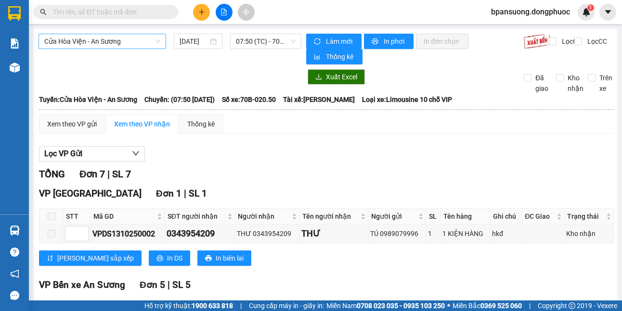
click at [146, 44] on span "Cửa Hòa Viện - An Sương" at bounding box center [102, 41] width 116 height 14
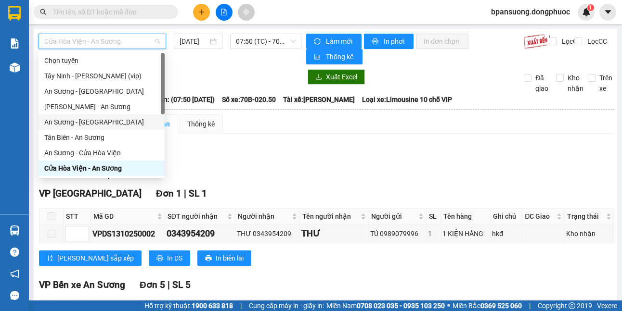
click at [86, 121] on div "An Sương - [GEOGRAPHIC_DATA]" at bounding box center [101, 122] width 115 height 11
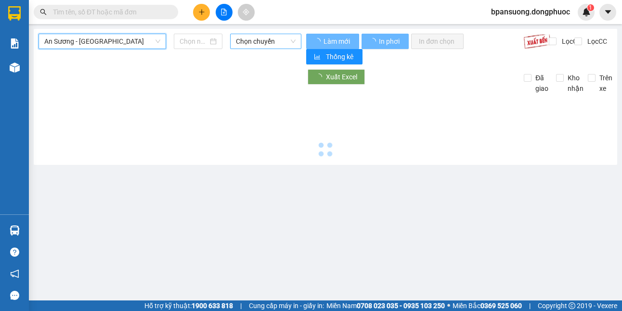
type input "[DATE]"
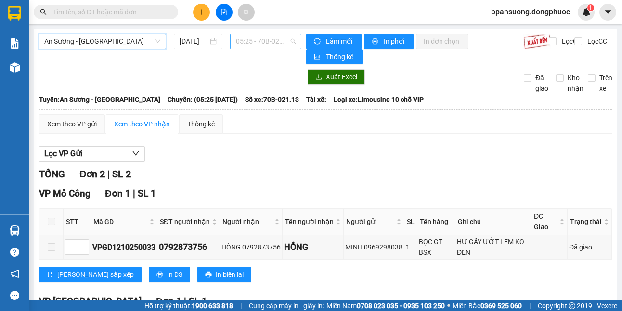
click at [271, 44] on span "05:25 - 70B-021.13" at bounding box center [266, 41] width 60 height 14
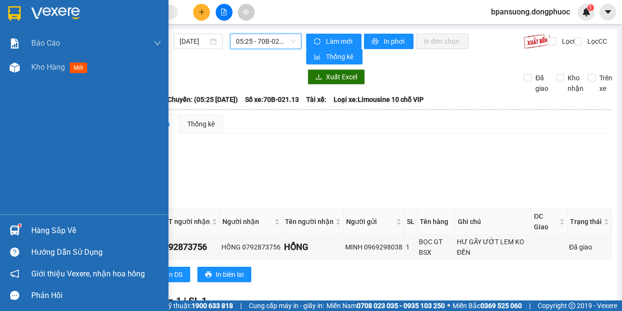
click at [4, 230] on div "Hàng sắp về" at bounding box center [84, 231] width 168 height 22
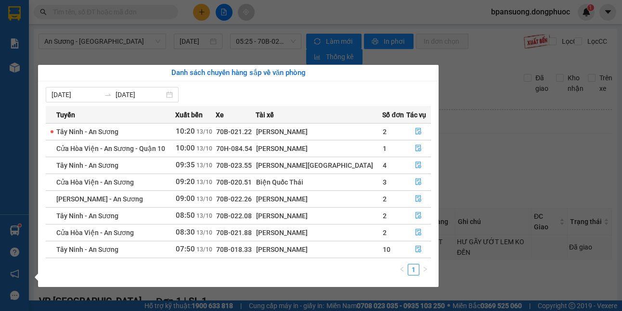
drag, startPoint x: 298, startPoint y: 234, endPoint x: 358, endPoint y: 248, distance: 61.2
click at [358, 248] on tbody "Tây Ninh - An Sương 10:20 [DATE] 70B-021.22 [PERSON_NAME] 2 Cửa Hòa Viện - An S…" at bounding box center [238, 190] width 385 height 135
click at [358, 249] on div "[PERSON_NAME]" at bounding box center [319, 250] width 126 height 11
click at [416, 238] on button "button" at bounding box center [419, 232] width 24 height 15
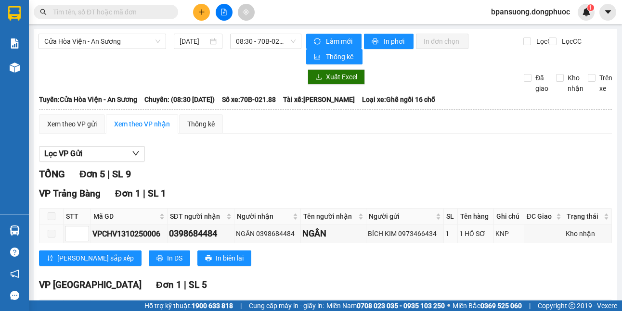
scroll to position [324, 0]
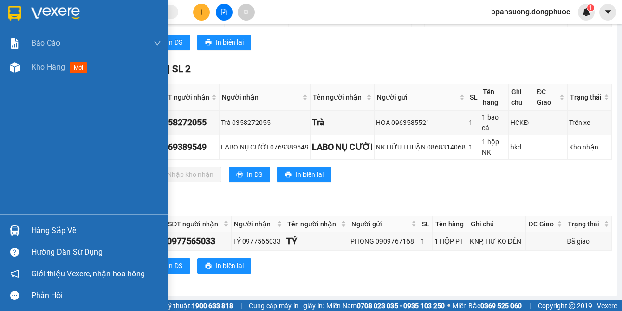
click at [26, 221] on div "Hàng sắp về" at bounding box center [84, 231] width 168 height 22
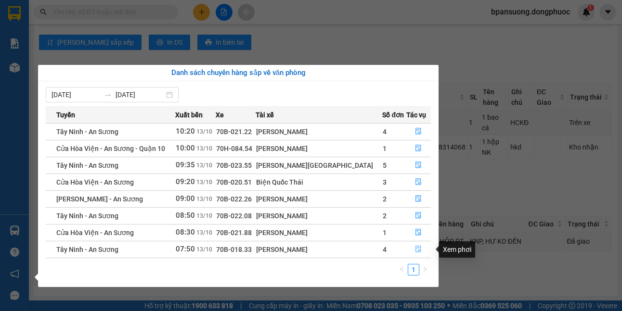
click at [416, 250] on icon "file-done" at bounding box center [418, 249] width 7 height 7
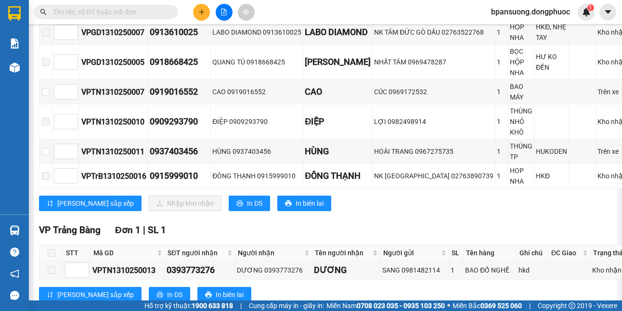
scroll to position [228, 0]
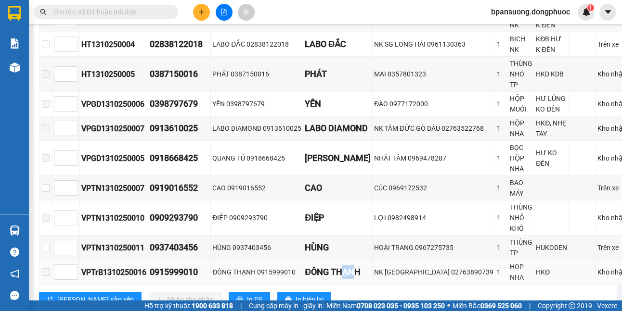
drag, startPoint x: 360, startPoint y: 279, endPoint x: 347, endPoint y: 277, distance: 13.7
click at [347, 277] on div "ĐÔNG THẠNH" at bounding box center [338, 272] width 66 height 13
click at [347, 245] on div "HÙNG" at bounding box center [338, 247] width 66 height 13
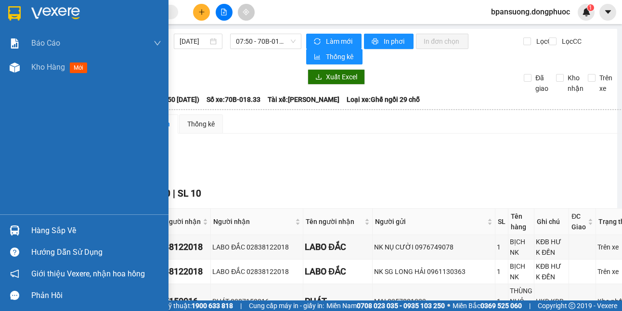
click at [22, 231] on div at bounding box center [14, 230] width 17 height 17
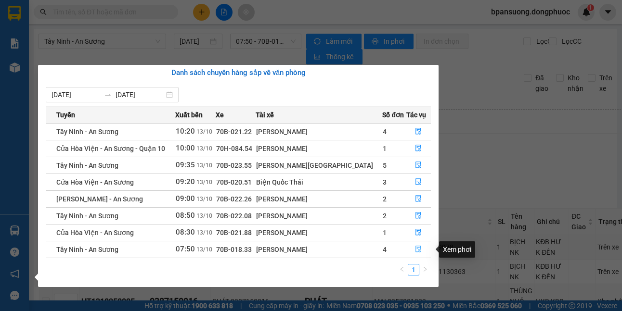
click at [411, 252] on button "button" at bounding box center [419, 249] width 24 height 15
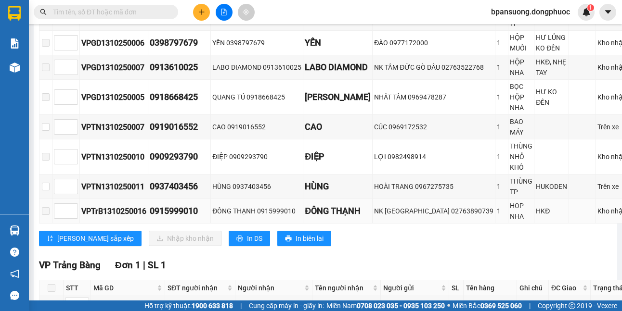
scroll to position [96, 0]
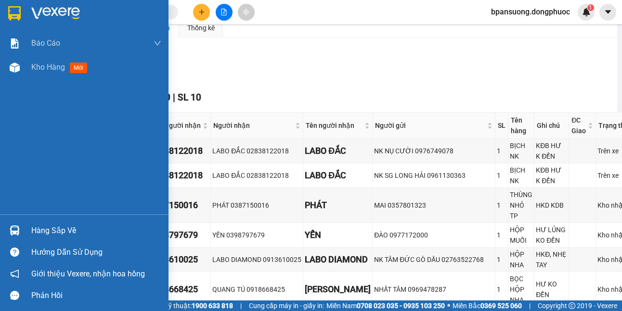
click at [8, 231] on div at bounding box center [14, 230] width 17 height 17
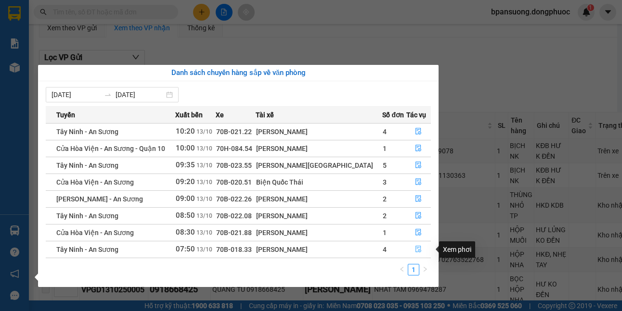
click at [418, 253] on icon "file-done" at bounding box center [418, 249] width 7 height 7
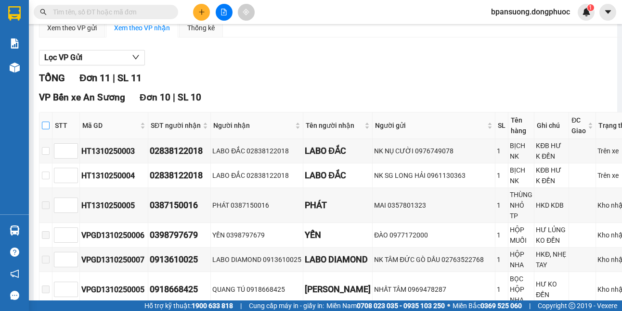
click at [43, 129] on input "checkbox" at bounding box center [46, 126] width 8 height 8
checkbox input "true"
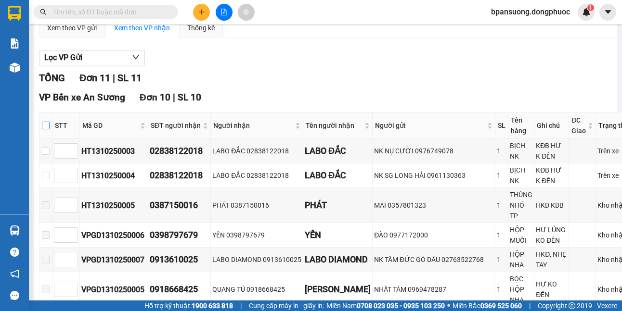
checkbox input "true"
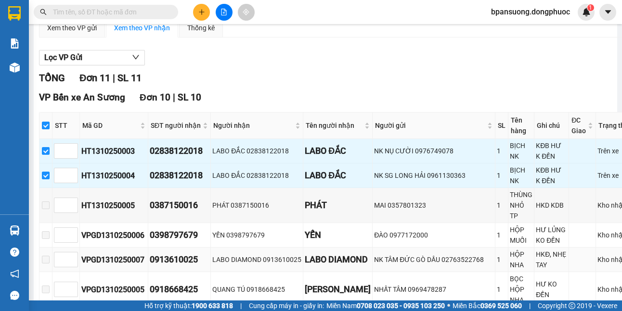
scroll to position [360, 0]
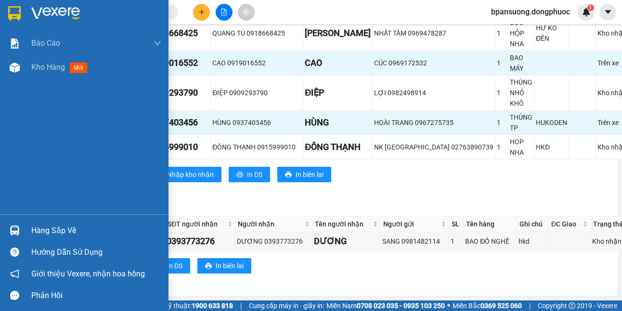
click at [9, 223] on div at bounding box center [14, 230] width 17 height 17
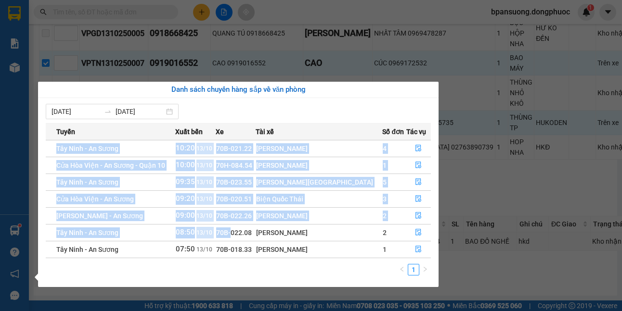
drag, startPoint x: 263, startPoint y: 232, endPoint x: 297, endPoint y: 261, distance: 44.3
click at [297, 261] on div "Tuyến Xuất bến Xe Tài xế Số đơn Tác vụ [GEOGRAPHIC_DATA] - An Sương 10:20 [DATE…" at bounding box center [238, 202] width 385 height 158
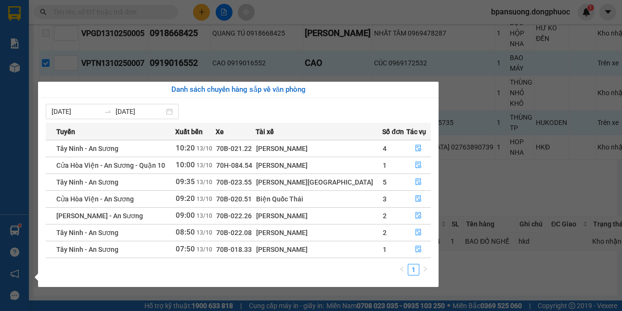
click at [293, 267] on div "1" at bounding box center [238, 272] width 385 height 17
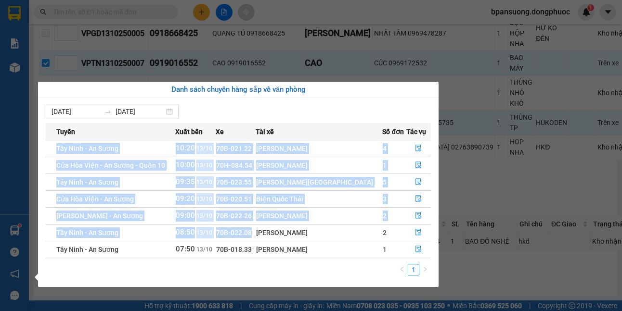
drag, startPoint x: 290, startPoint y: 237, endPoint x: 342, endPoint y: 260, distance: 56.9
click at [342, 260] on div "Tuyến Xuất bến Xe Tài xế Số đơn Tác vụ [GEOGRAPHIC_DATA] - An Sương 10:20 [DATE…" at bounding box center [238, 202] width 385 height 158
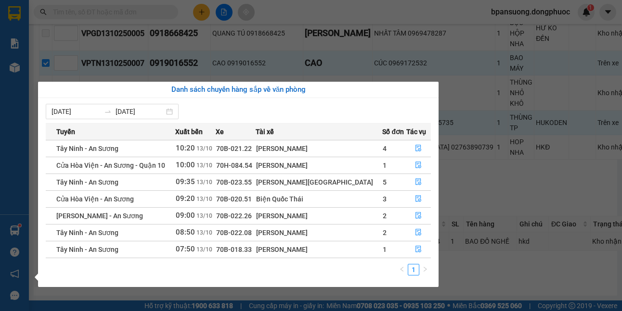
click at [348, 271] on div "1" at bounding box center [238, 272] width 385 height 17
click at [408, 249] on button "button" at bounding box center [419, 249] width 24 height 15
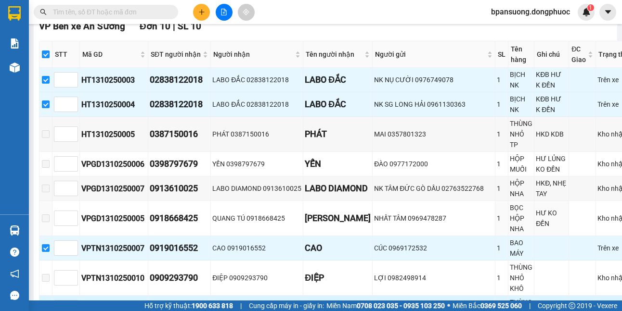
scroll to position [264, 0]
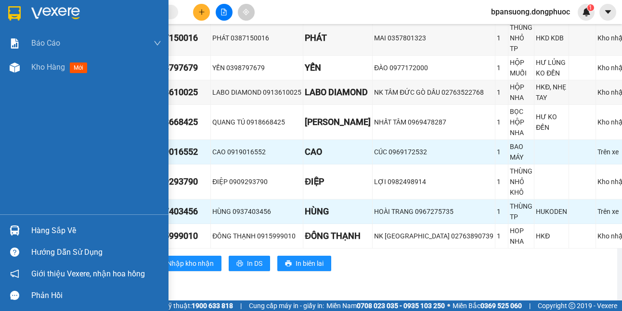
click at [8, 233] on div at bounding box center [14, 230] width 17 height 17
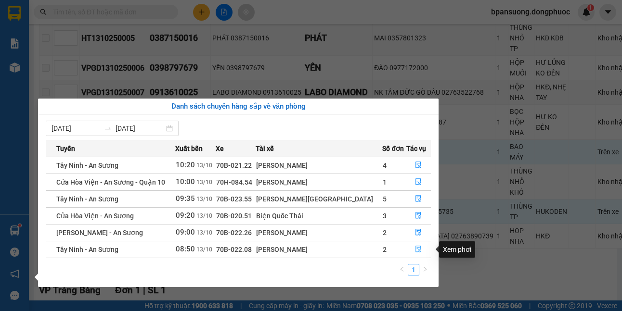
click at [418, 250] on icon "file-done" at bounding box center [419, 249] width 6 height 7
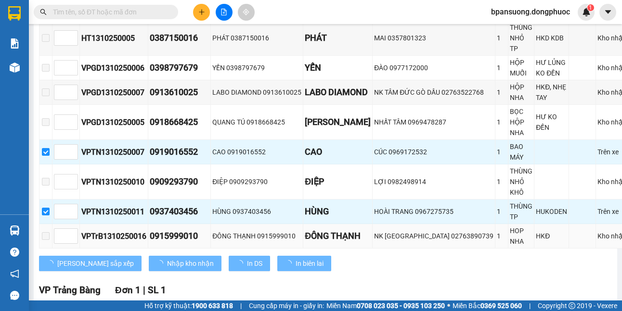
checkbox input "false"
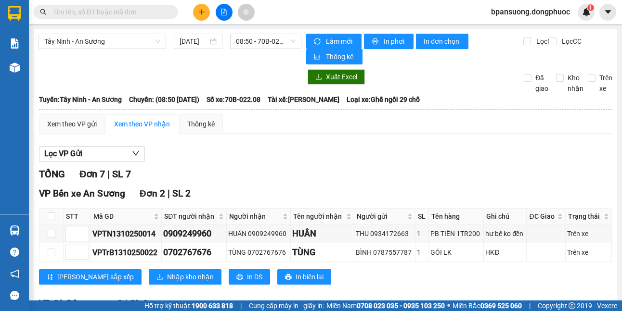
scroll to position [96, 0]
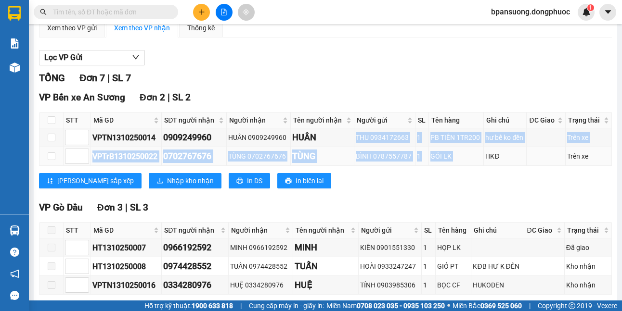
drag, startPoint x: 339, startPoint y: 136, endPoint x: 476, endPoint y: 165, distance: 140.2
click at [476, 165] on tbody "VPTN1310250014 0909249960 HUÂN 0909249960 HUÂN THU 0934172663 1 PB TIỀN 1TR200 …" at bounding box center [325, 148] width 572 height 38
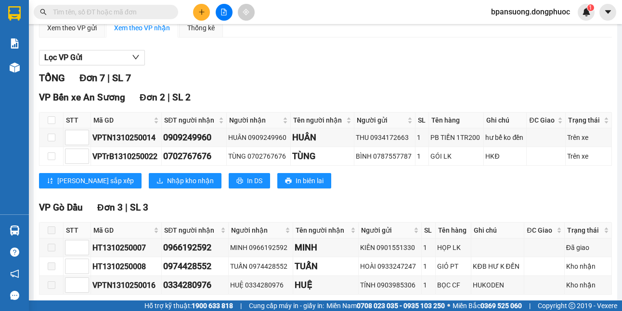
click at [463, 183] on div "[PERSON_NAME] sắp xếp Nhập kho nhận In DS In biên lai" at bounding box center [325, 180] width 573 height 15
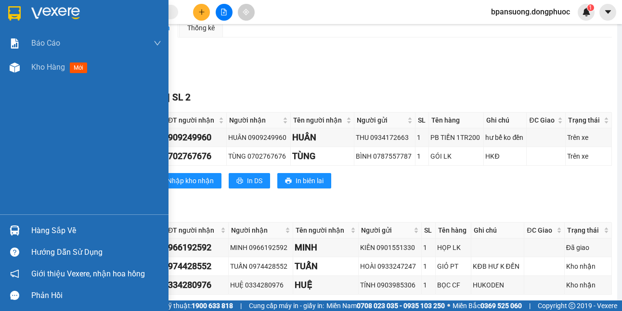
click at [17, 233] on img at bounding box center [15, 231] width 10 height 10
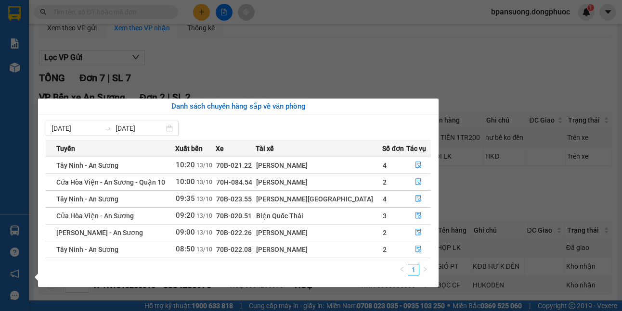
click at [382, 73] on section "Kết quả tìm kiếm ( 0 ) Bộ lọc No Data bpansuong.dongphuoc 1 Báo cáo Mẫu 1: Báo …" at bounding box center [311, 155] width 622 height 311
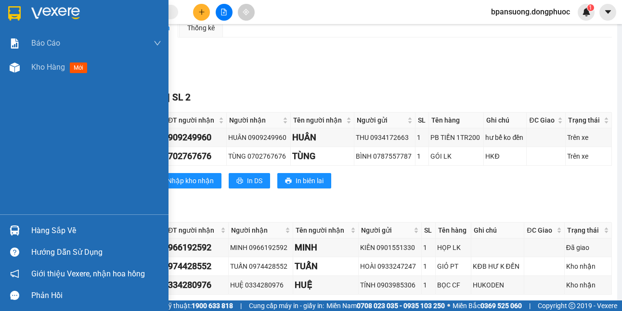
click at [12, 228] on img at bounding box center [15, 231] width 10 height 10
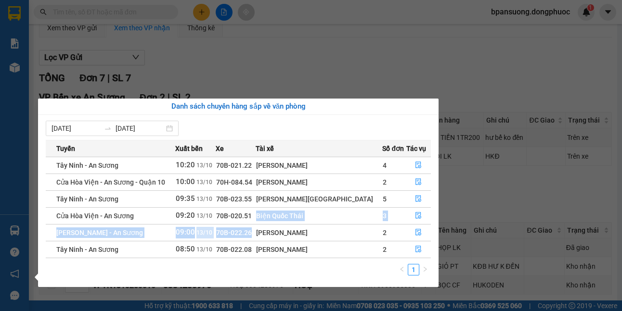
drag, startPoint x: 288, startPoint y: 216, endPoint x: 283, endPoint y: 238, distance: 23.2
click at [283, 238] on tbody "Tây Ninh - An Sương 10:20 [DATE] 70B-021.22 [PERSON_NAME] 4 Cửa Hòa Viện - An S…" at bounding box center [238, 207] width 385 height 101
click at [256, 239] on td "70B-022.26" at bounding box center [236, 232] width 40 height 17
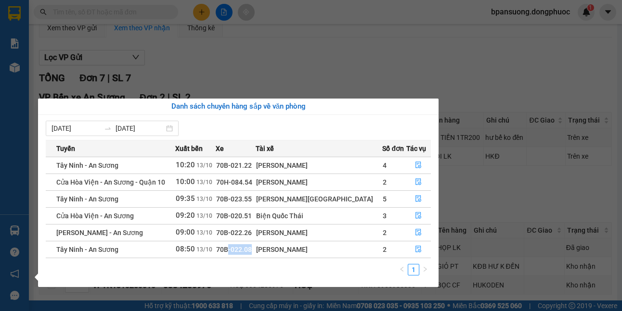
drag, startPoint x: 286, startPoint y: 250, endPoint x: 260, endPoint y: 251, distance: 26.0
click at [256, 251] on td "70B-022.08" at bounding box center [236, 249] width 40 height 17
drag, startPoint x: 260, startPoint y: 240, endPoint x: 290, endPoint y: 233, distance: 30.6
click at [256, 233] on td "70B-022.26" at bounding box center [236, 232] width 40 height 17
drag, startPoint x: 200, startPoint y: 23, endPoint x: 215, endPoint y: 16, distance: 16.2
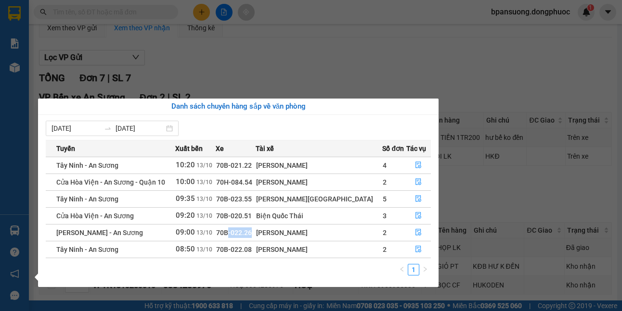
click at [203, 22] on section "Kết quả tìm kiếm ( 0 ) Bộ lọc No Data bpansuong.dongphuoc 1 Báo cáo Mẫu 1: Báo …" at bounding box center [311, 155] width 622 height 311
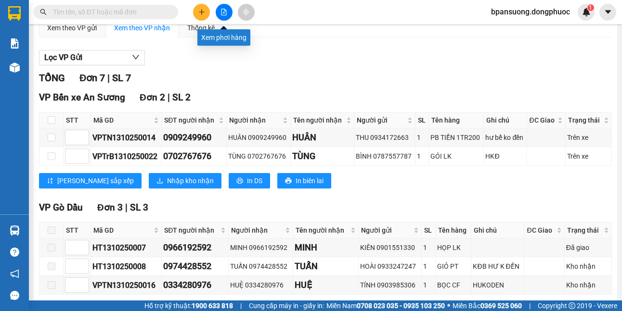
click at [221, 12] on icon "file-add" at bounding box center [223, 12] width 7 height 7
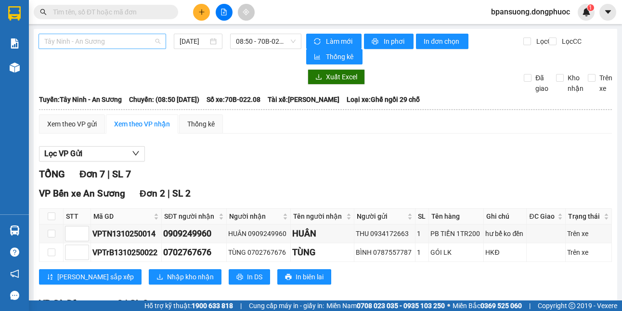
click at [119, 42] on span "Tây Ninh - An Sương" at bounding box center [102, 41] width 116 height 14
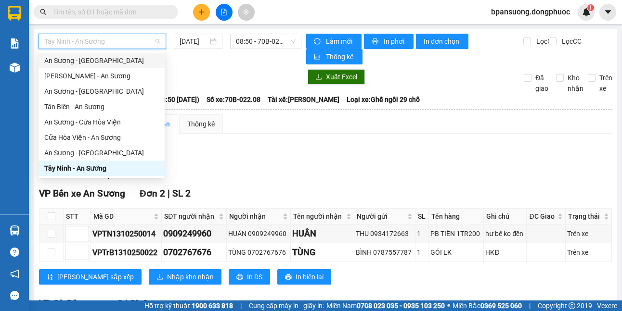
click at [103, 66] on div "An Sương - [GEOGRAPHIC_DATA]" at bounding box center [102, 60] width 126 height 15
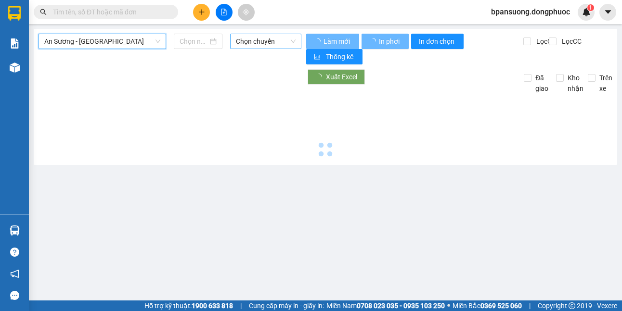
click at [250, 43] on span "Chọn chuyến" at bounding box center [266, 41] width 60 height 14
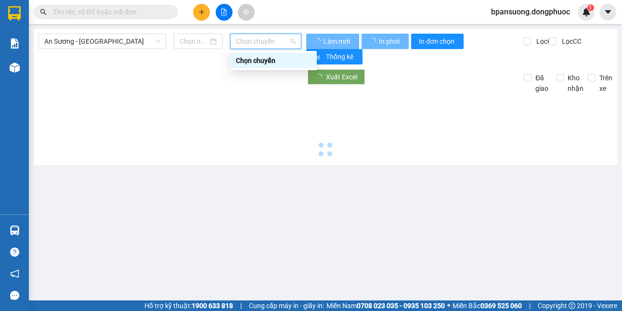
type input "[DATE]"
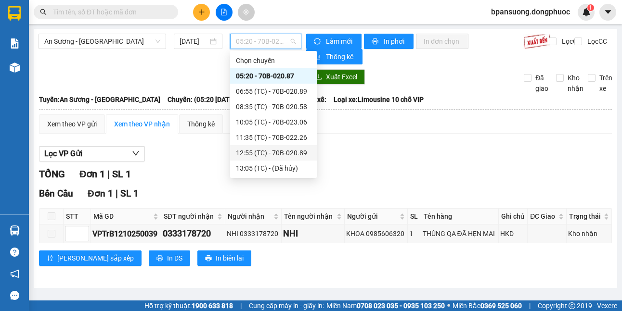
scroll to position [62, 0]
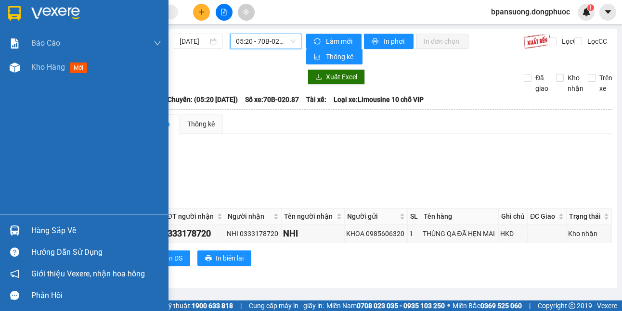
click at [25, 232] on div "Hàng sắp về" at bounding box center [84, 231] width 168 height 22
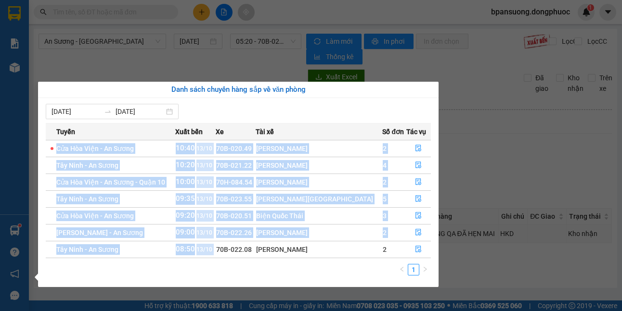
drag, startPoint x: 284, startPoint y: 269, endPoint x: 249, endPoint y: 250, distance: 39.4
click at [249, 250] on div "Tuyến Xuất bến Xe Tài xế Số đơn Tác vụ [GEOGRAPHIC_DATA] - An Sương 10:40 [DATE…" at bounding box center [238, 202] width 385 height 158
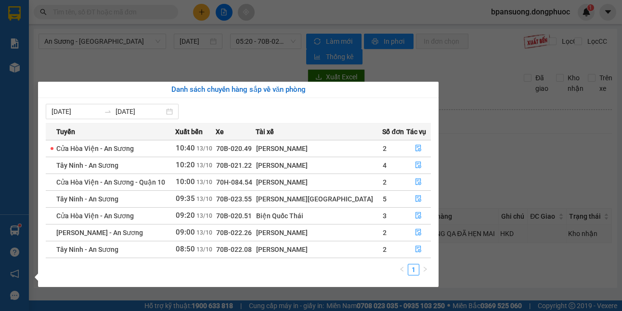
click at [306, 275] on div "1" at bounding box center [238, 272] width 385 height 17
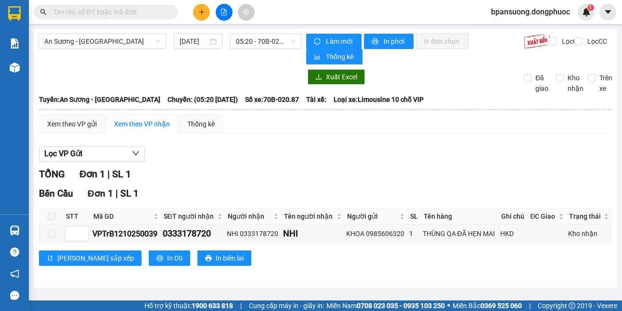
click at [190, 57] on section "Kết quả tìm kiếm ( 0 ) Bộ lọc No Data bpansuong.dongphuoc 1 Báo cáo Mẫu 1: Báo …" at bounding box center [311, 155] width 622 height 311
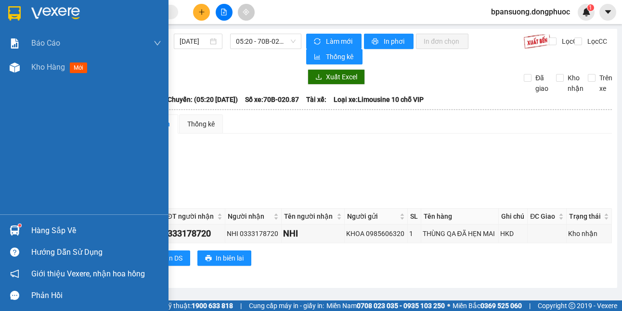
click at [19, 231] on img at bounding box center [15, 231] width 10 height 10
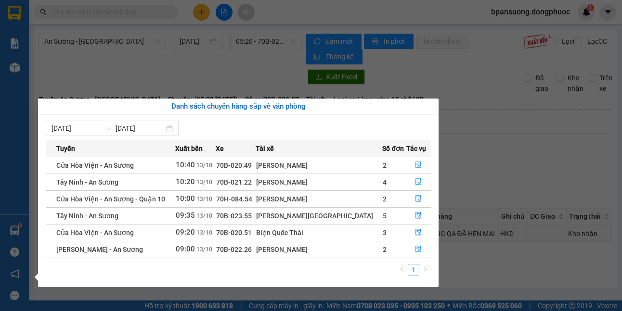
drag, startPoint x: 556, startPoint y: 159, endPoint x: 301, endPoint y: 7, distance: 297.0
click at [555, 158] on section "Kết quả tìm kiếm ( 0 ) Bộ lọc No Data bpansuong.dongphuoc 1 Báo cáo Mẫu 1: Báo …" at bounding box center [311, 155] width 622 height 311
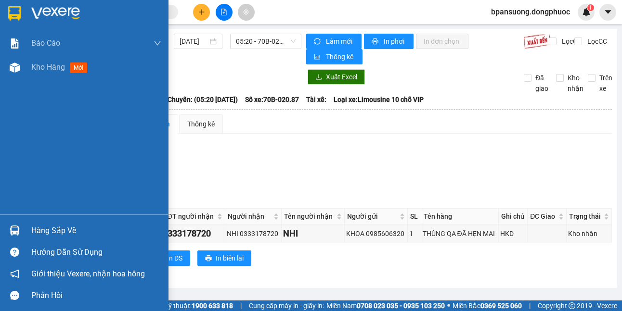
drag, startPoint x: 17, startPoint y: 235, endPoint x: 29, endPoint y: 184, distance: 51.8
click at [17, 234] on img at bounding box center [15, 231] width 10 height 10
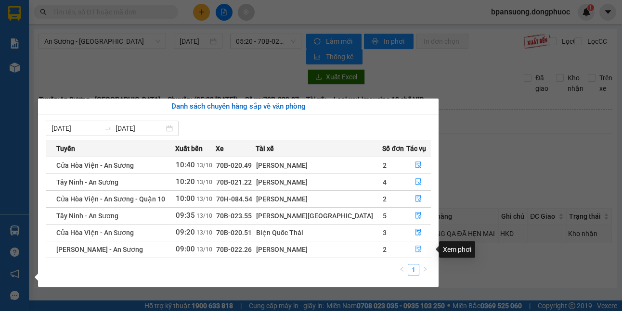
click at [408, 245] on button "button" at bounding box center [419, 249] width 24 height 15
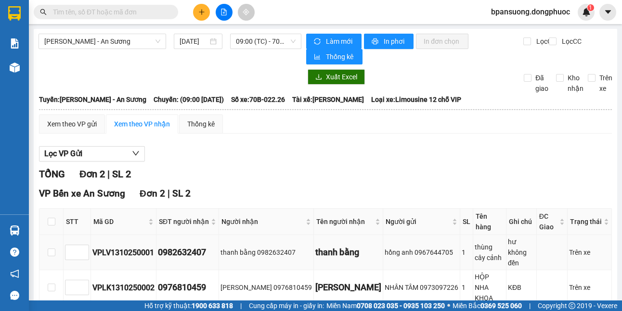
scroll to position [33, 0]
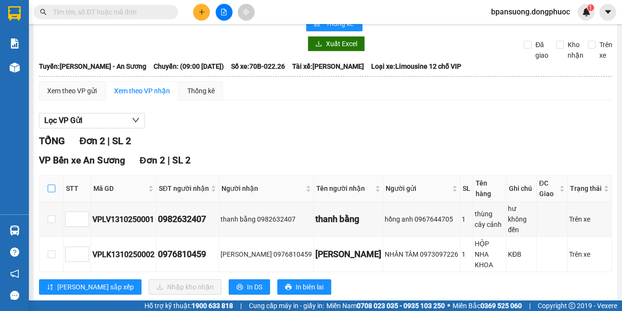
click at [48, 188] on input "checkbox" at bounding box center [52, 189] width 8 height 8
checkbox input "true"
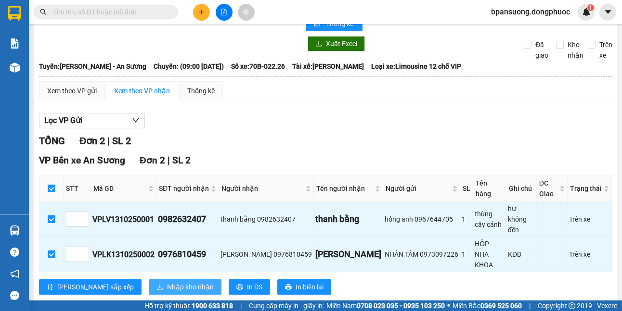
click at [149, 280] on button "Nhập kho nhận" at bounding box center [185, 287] width 73 height 15
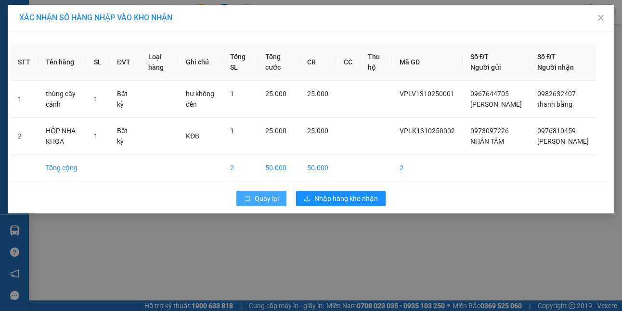
click at [267, 204] on span "Quay lại" at bounding box center [267, 199] width 24 height 11
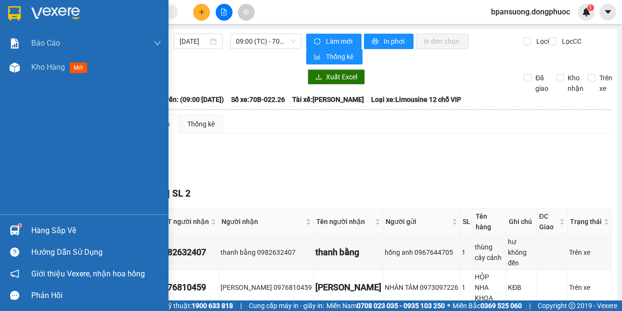
click at [18, 231] on img at bounding box center [15, 231] width 10 height 10
